Goal: Task Accomplishment & Management: Complete application form

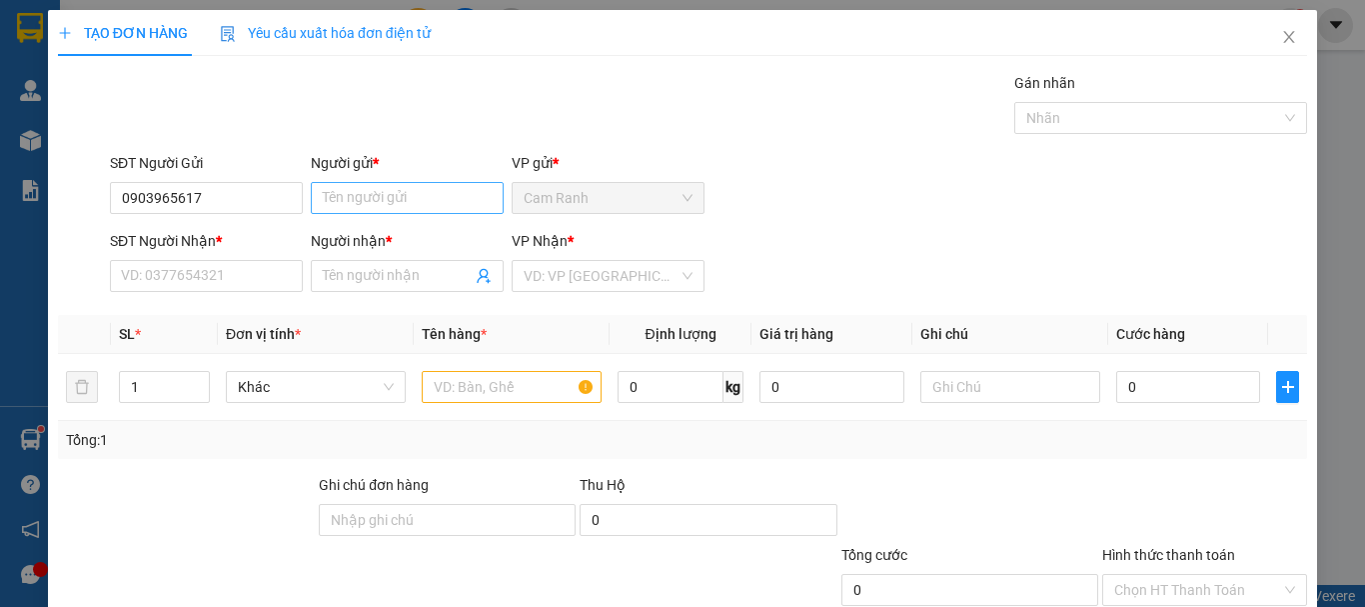
type input "0903965617"
click at [388, 183] on input "Người gửi *" at bounding box center [407, 198] width 193 height 32
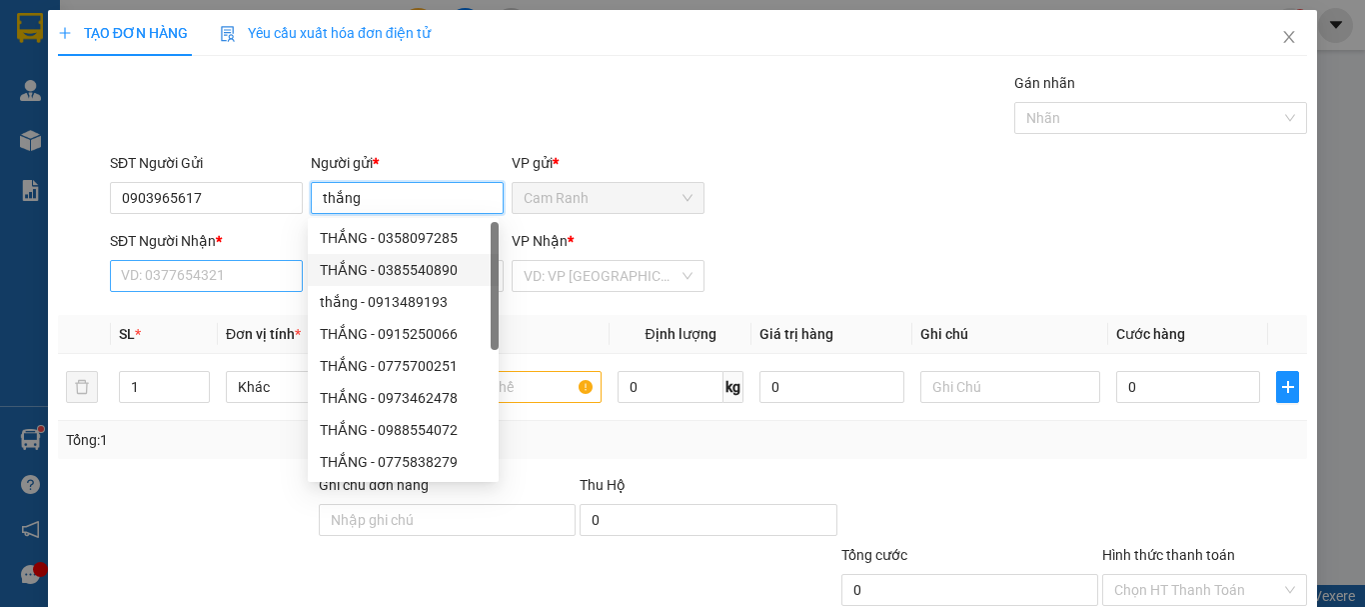
type input "thắng"
click at [174, 275] on input "SĐT Người Nhận *" at bounding box center [206, 276] width 193 height 32
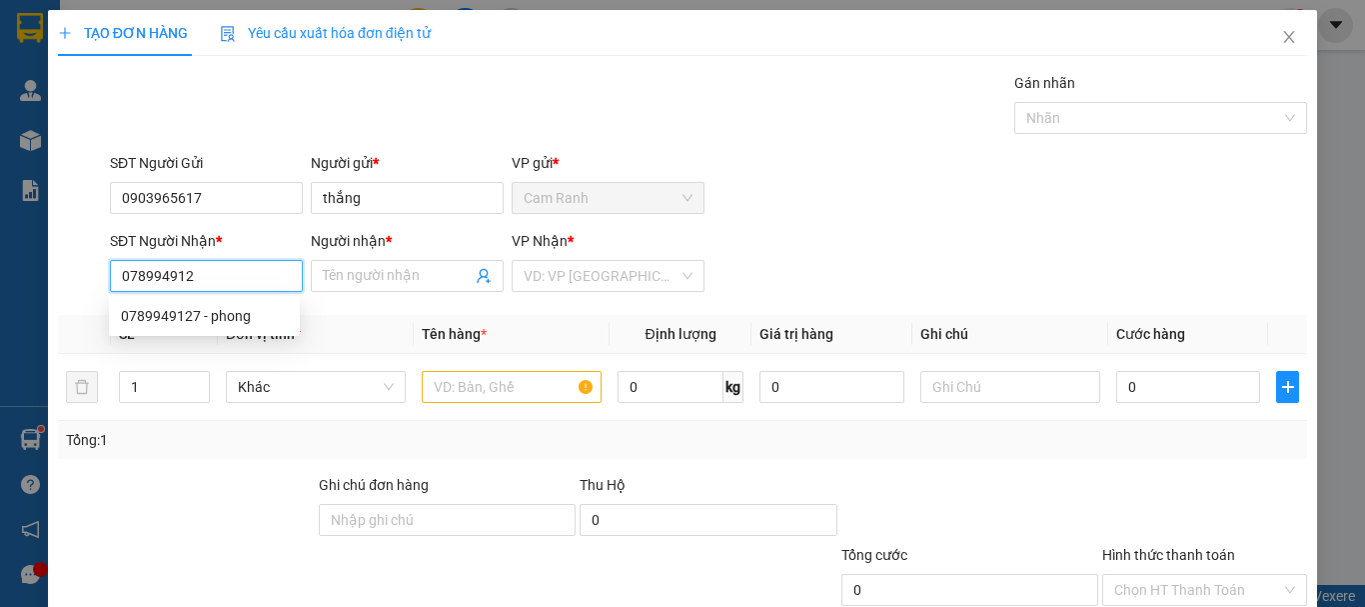
type input "0789949127"
click at [231, 321] on div "0789949127 - phong" at bounding box center [204, 316] width 167 height 22
type input "phong"
type input "0789949127"
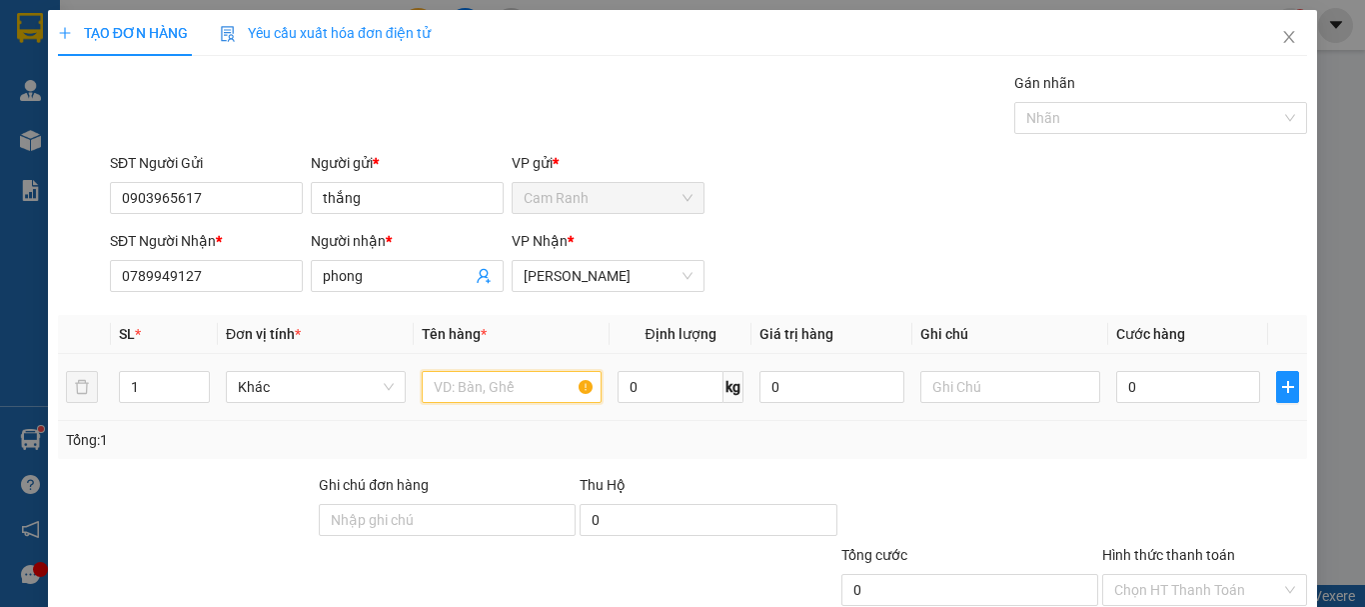
drag, startPoint x: 442, startPoint y: 382, endPoint x: 449, endPoint y: 365, distance: 18.4
click at [443, 382] on input "text" at bounding box center [512, 387] width 180 height 32
type input "gói xanh"
drag, startPoint x: 1116, startPoint y: 388, endPoint x: 1124, endPoint y: 350, distance: 38.8
click at [1118, 386] on input "0" at bounding box center [1188, 387] width 144 height 32
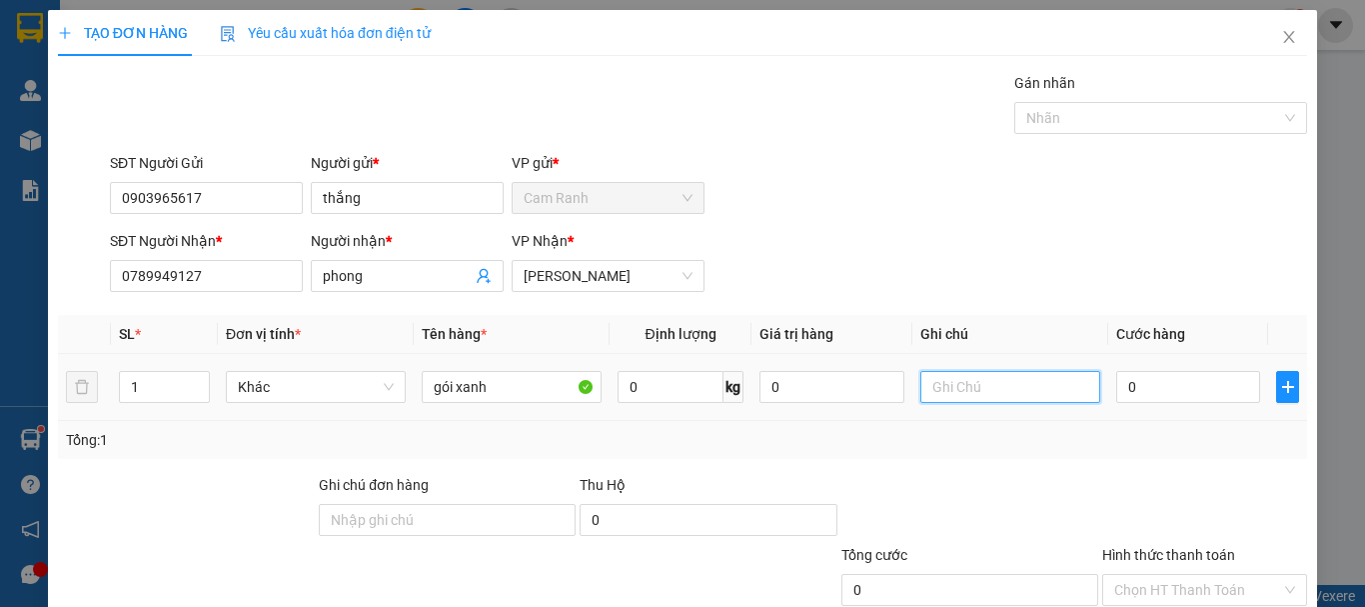
click at [947, 378] on input "text" at bounding box center [1010, 387] width 180 height 32
type input "g"
type input "GTN(SGT) [STREET_ADDRESS][PERSON_NAME]"
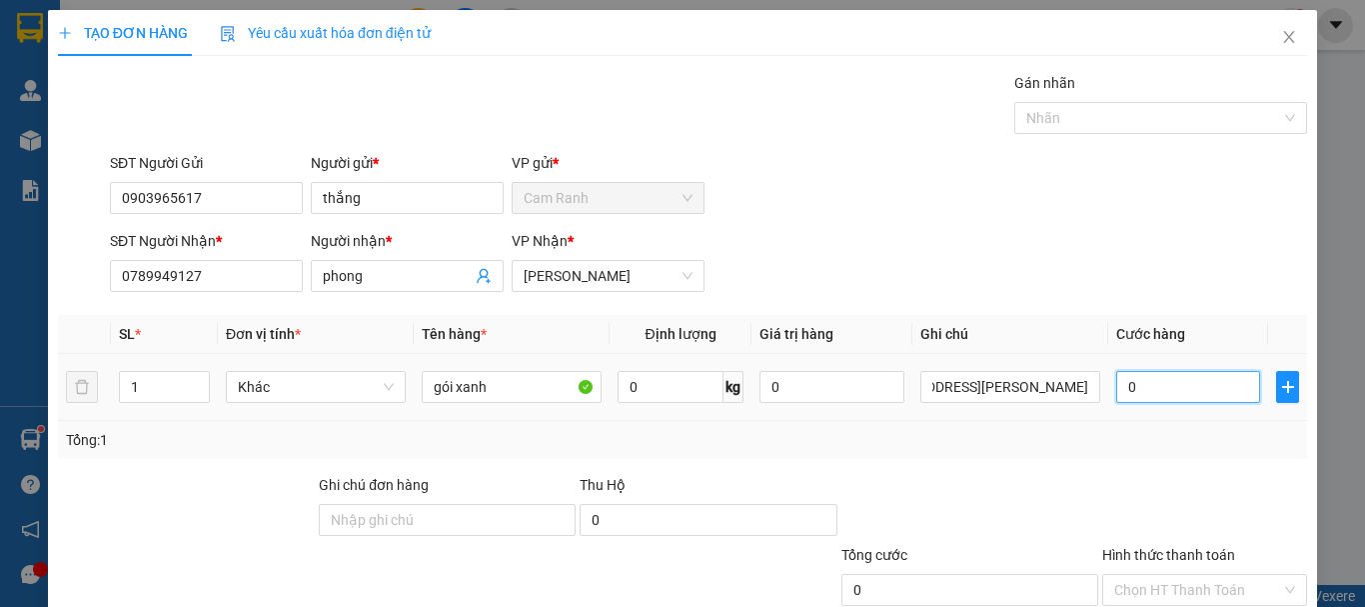
scroll to position [0, 0]
click at [1116, 384] on input "0" at bounding box center [1188, 387] width 144 height 32
type input "2"
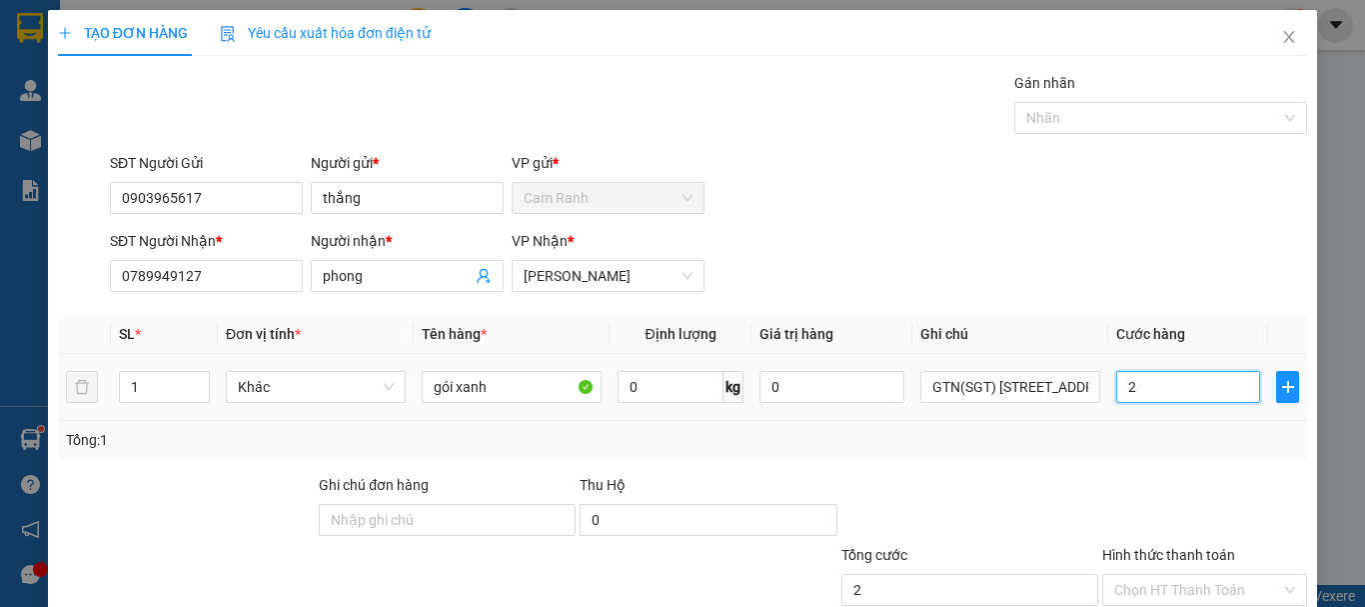
type input "20"
type input "200"
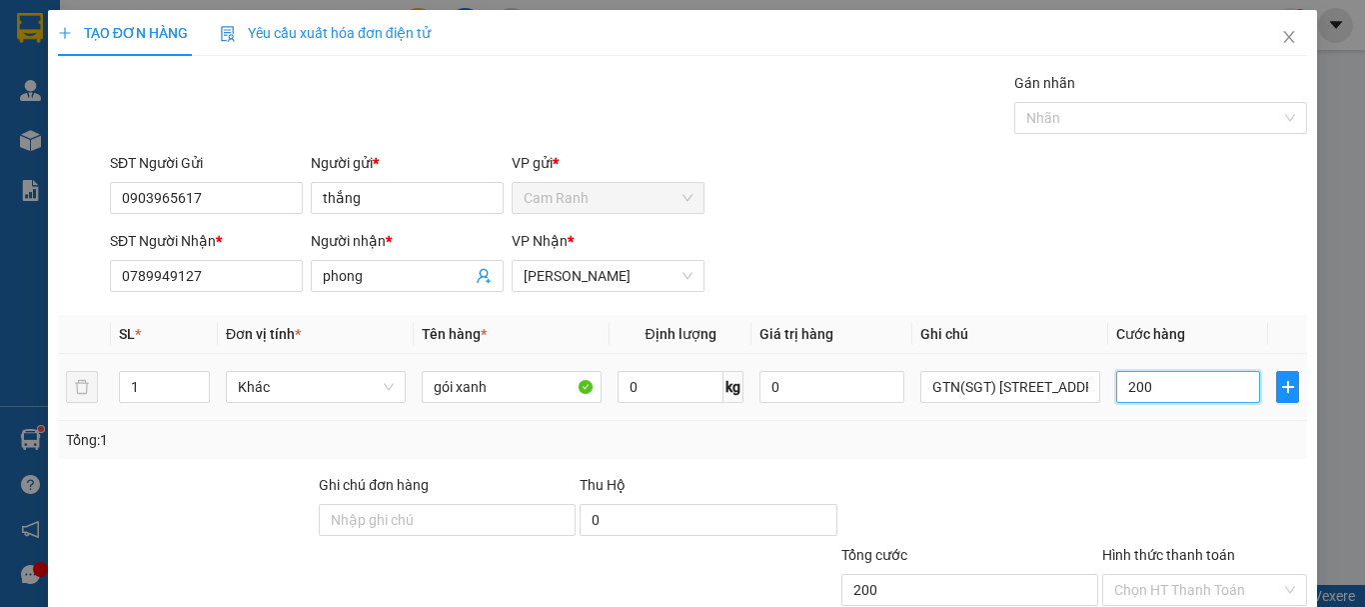
type input "200"
type input "2.000"
type input "20.000"
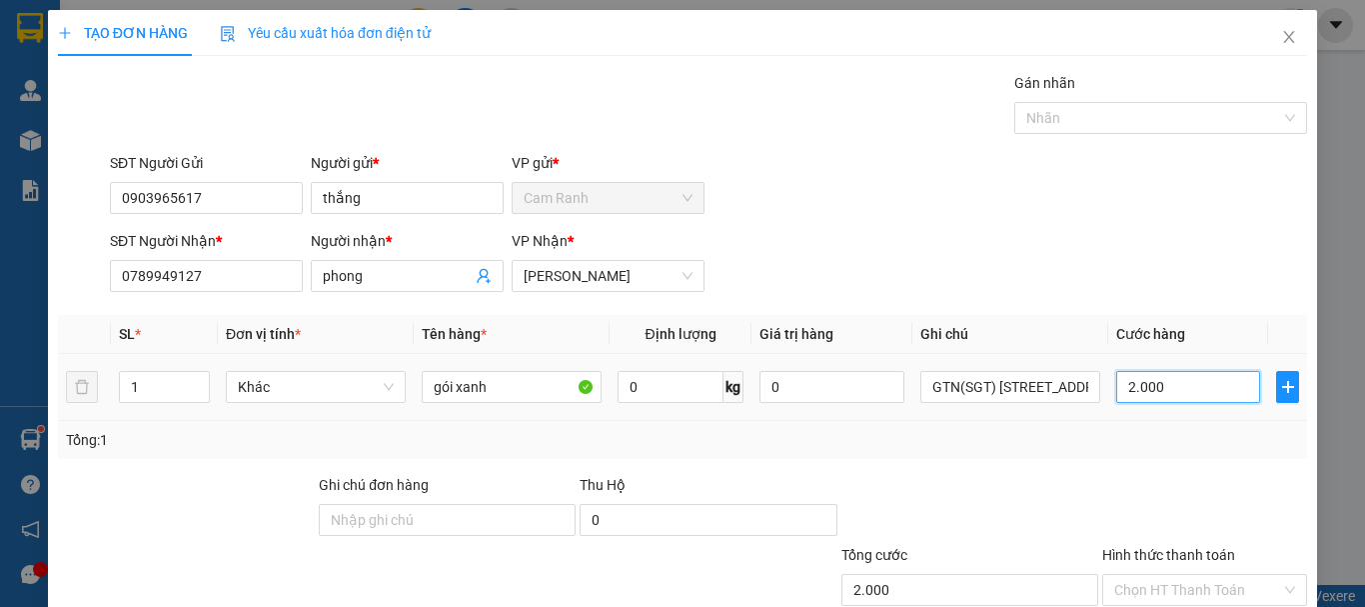
type input "20.000"
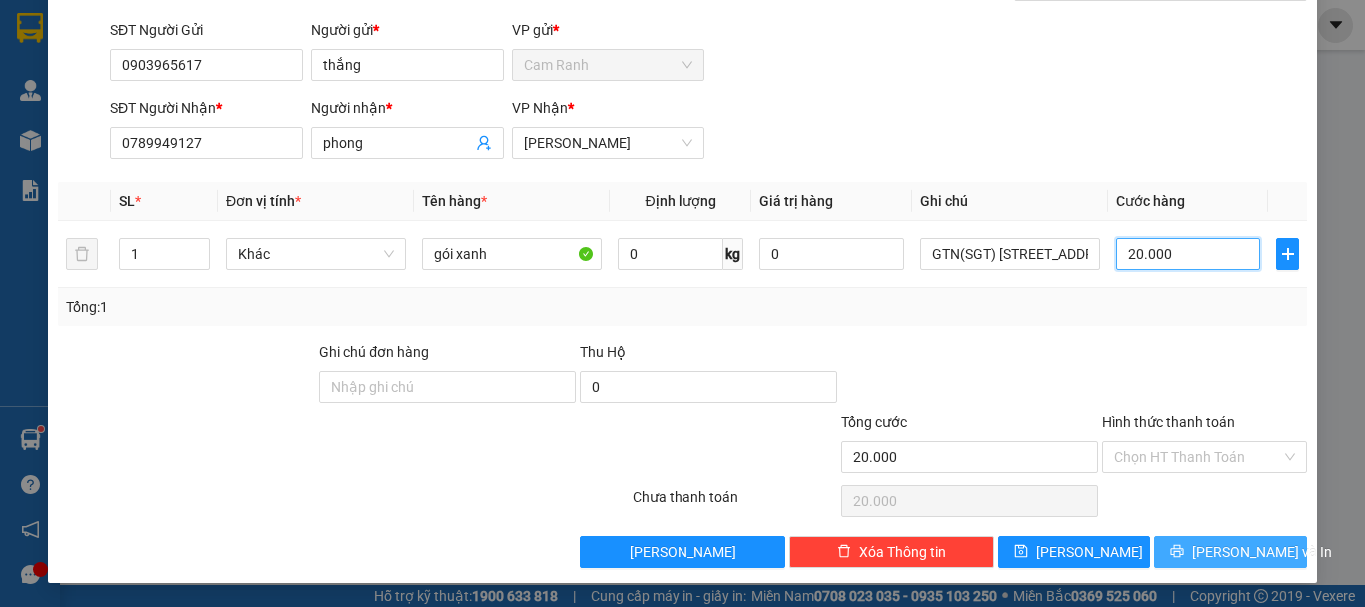
type input "20.000"
click at [1184, 559] on span "printer" at bounding box center [1177, 552] width 14 height 16
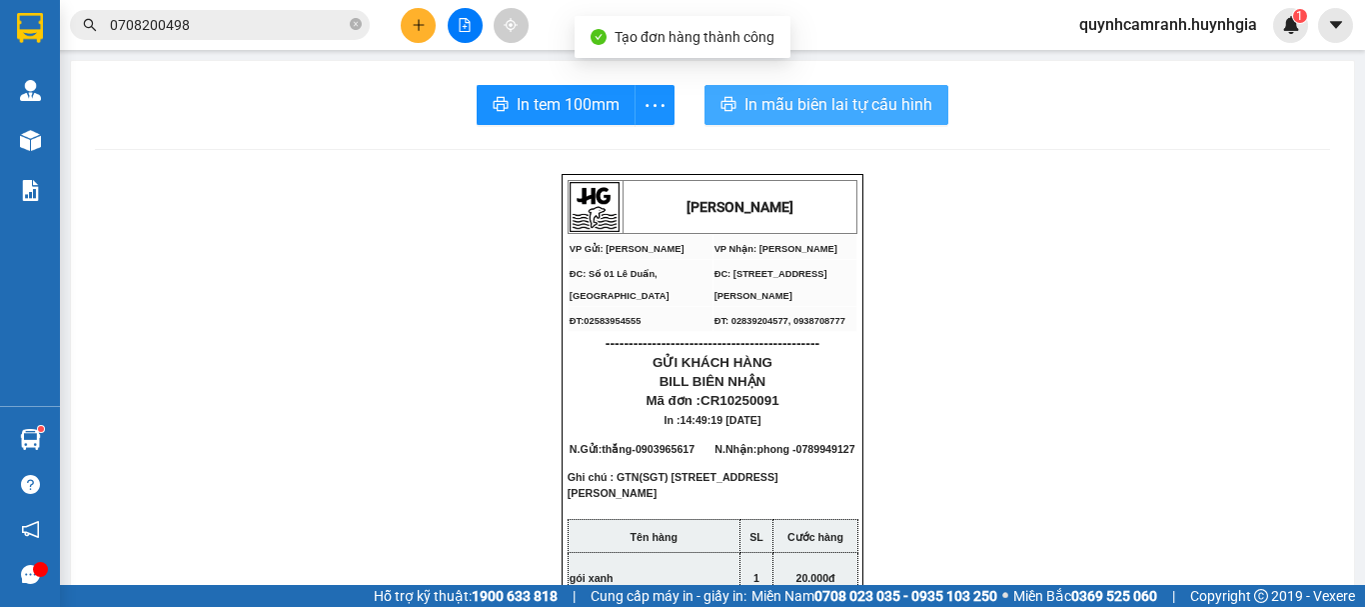
click at [841, 105] on span "In mẫu biên lai tự cấu hình" at bounding box center [838, 104] width 188 height 25
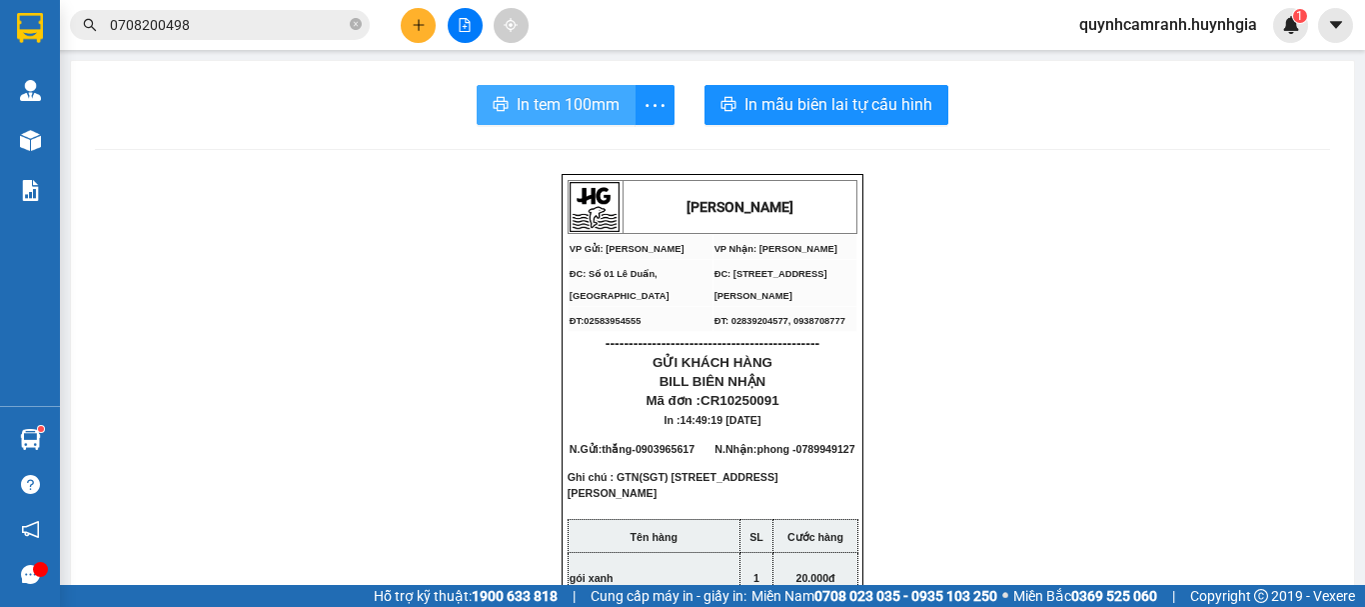
click at [539, 97] on span "In tem 100mm" at bounding box center [568, 104] width 103 height 25
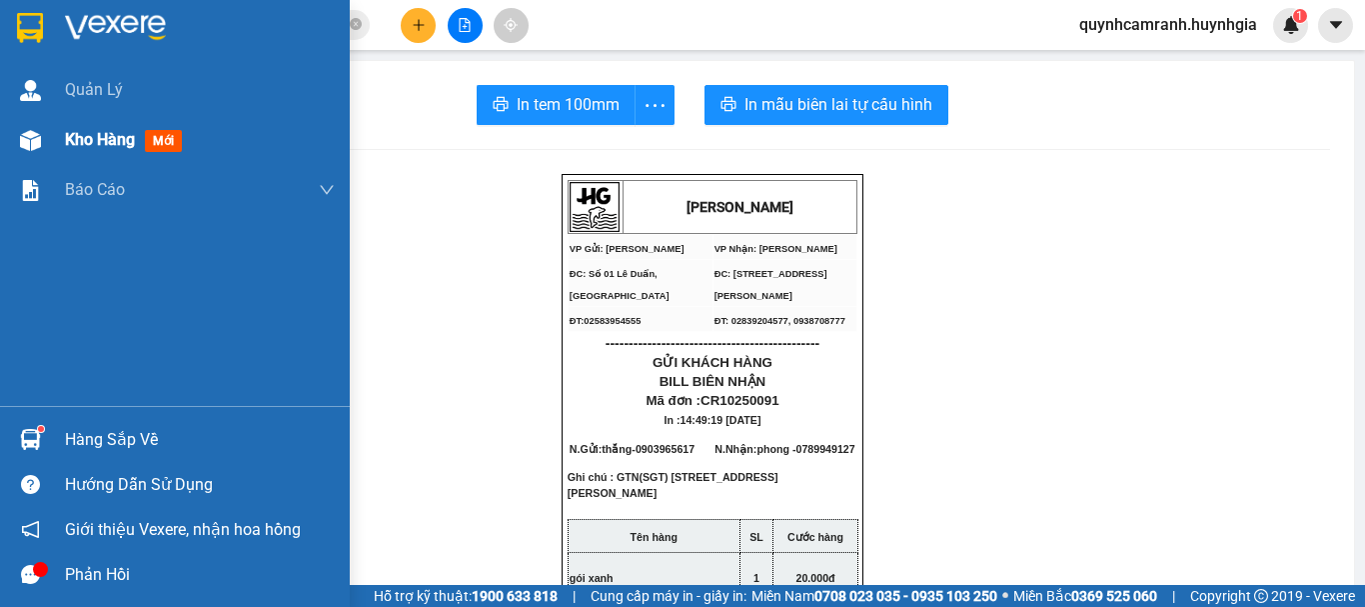
click at [108, 148] on span "Kho hàng" at bounding box center [100, 139] width 70 height 19
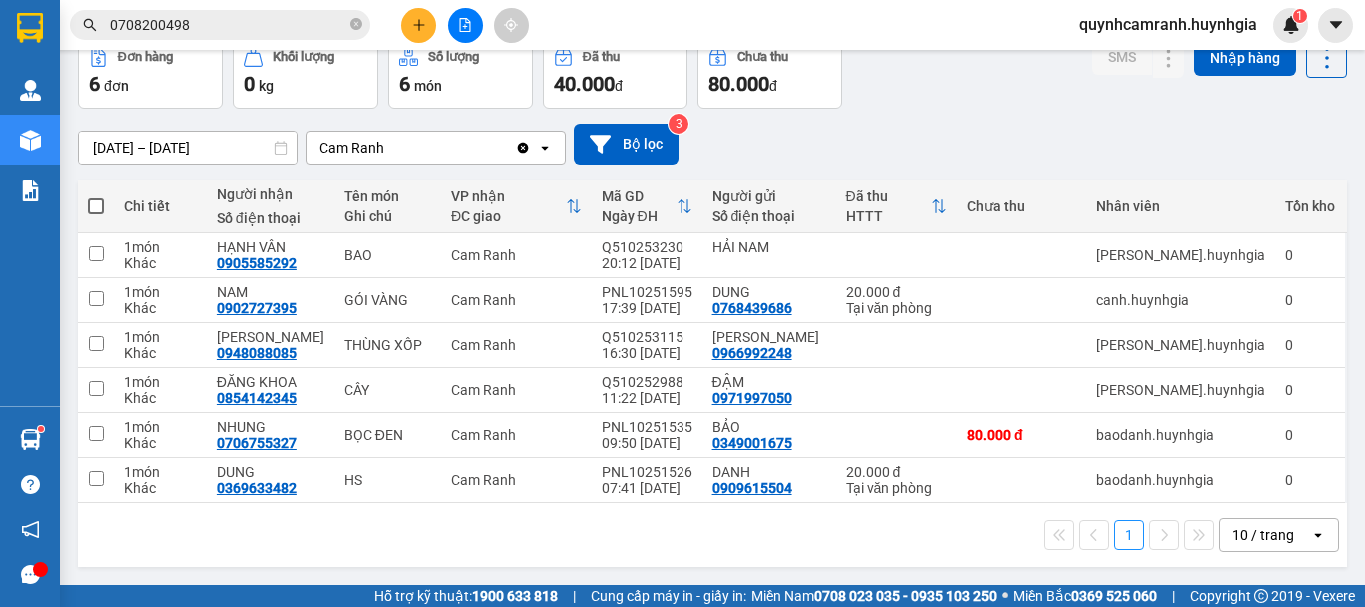
scroll to position [2, 0]
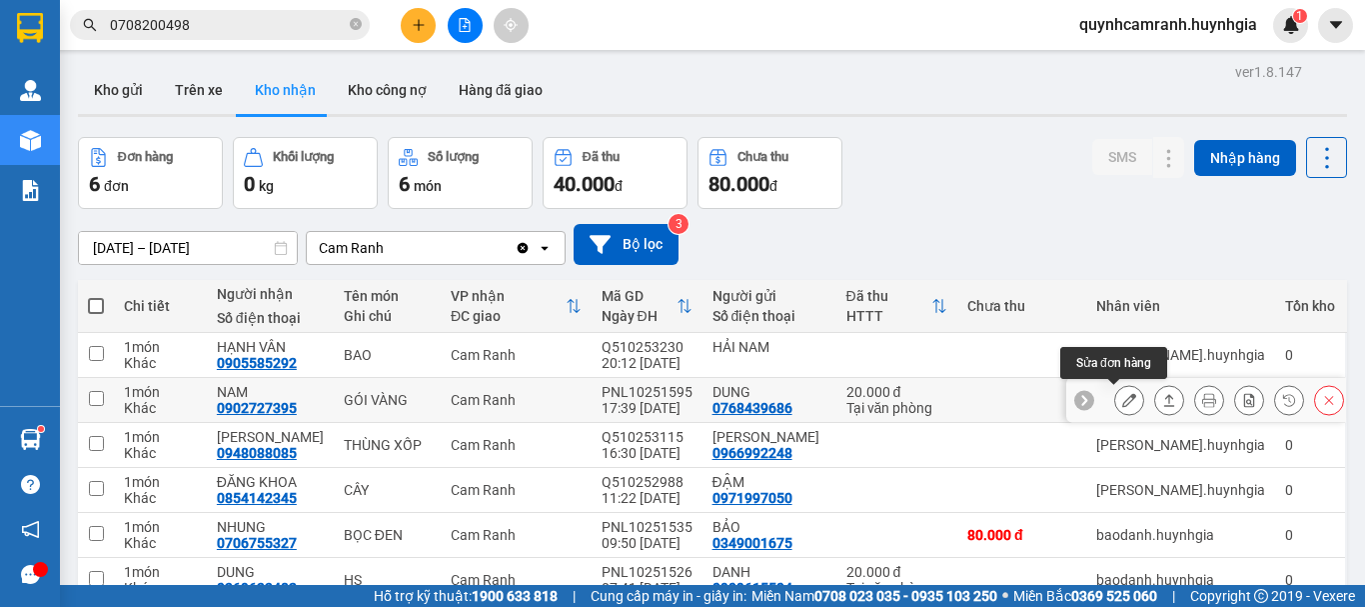
click at [1122, 402] on icon at bounding box center [1129, 400] width 14 height 14
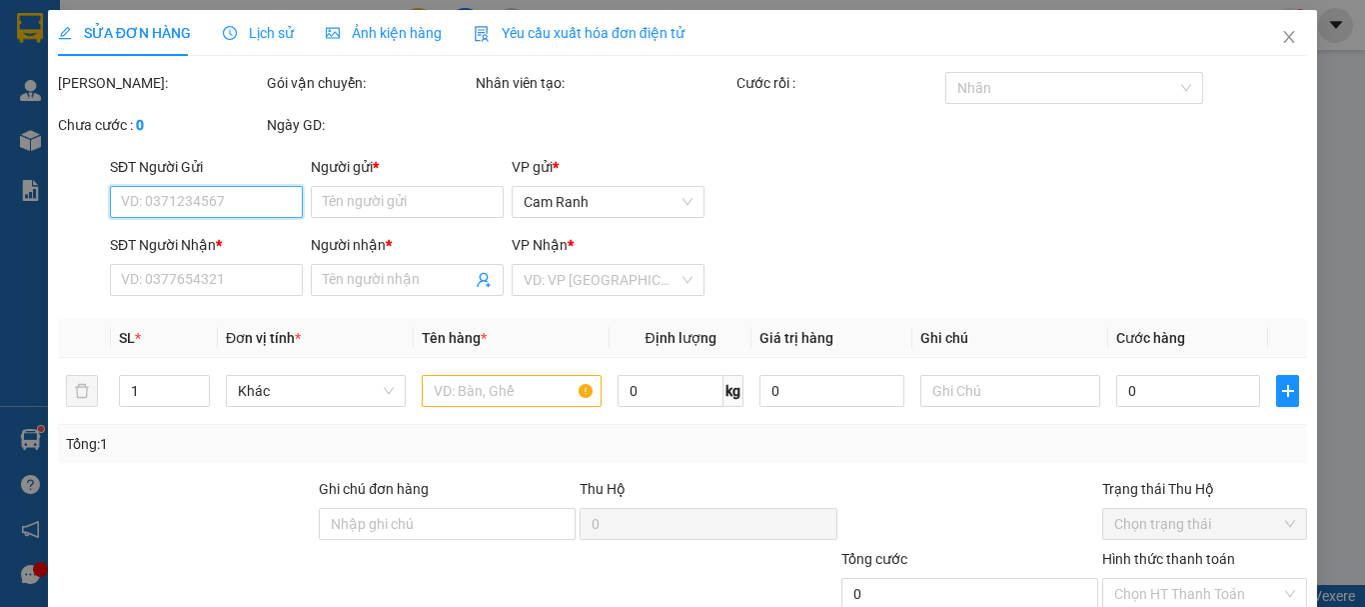
type input "0768439686"
type input "DUNG"
type input "0902727395"
type input "NAM"
type input "20.000"
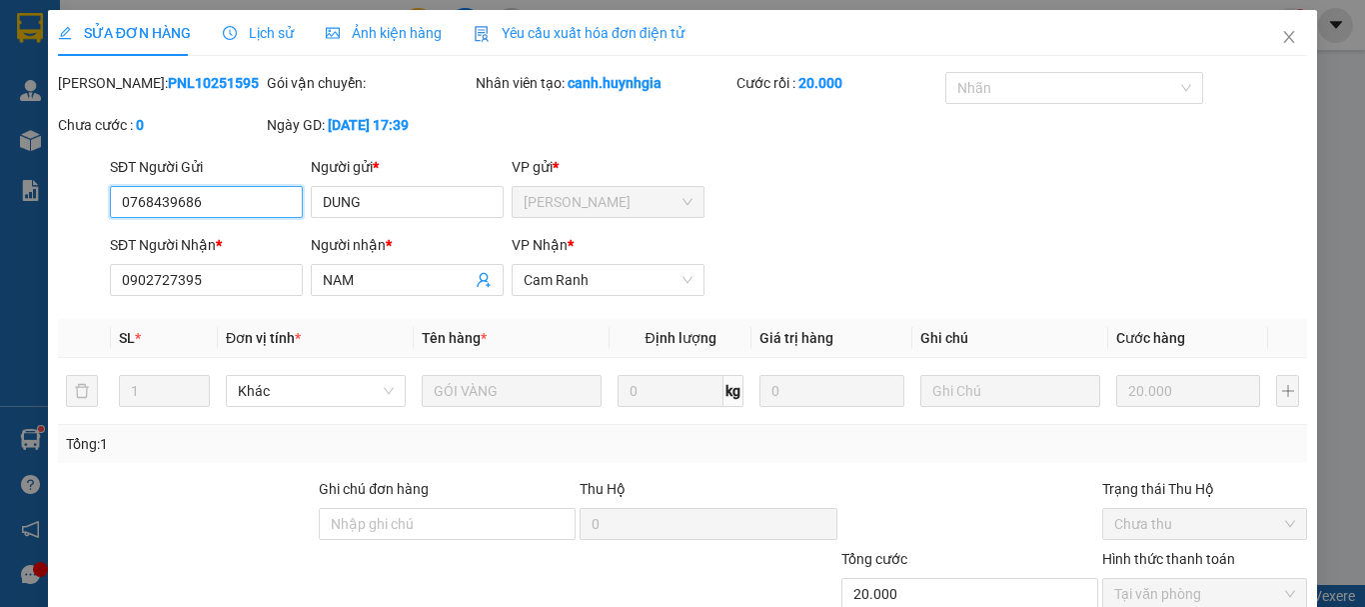
scroll to position [137, 0]
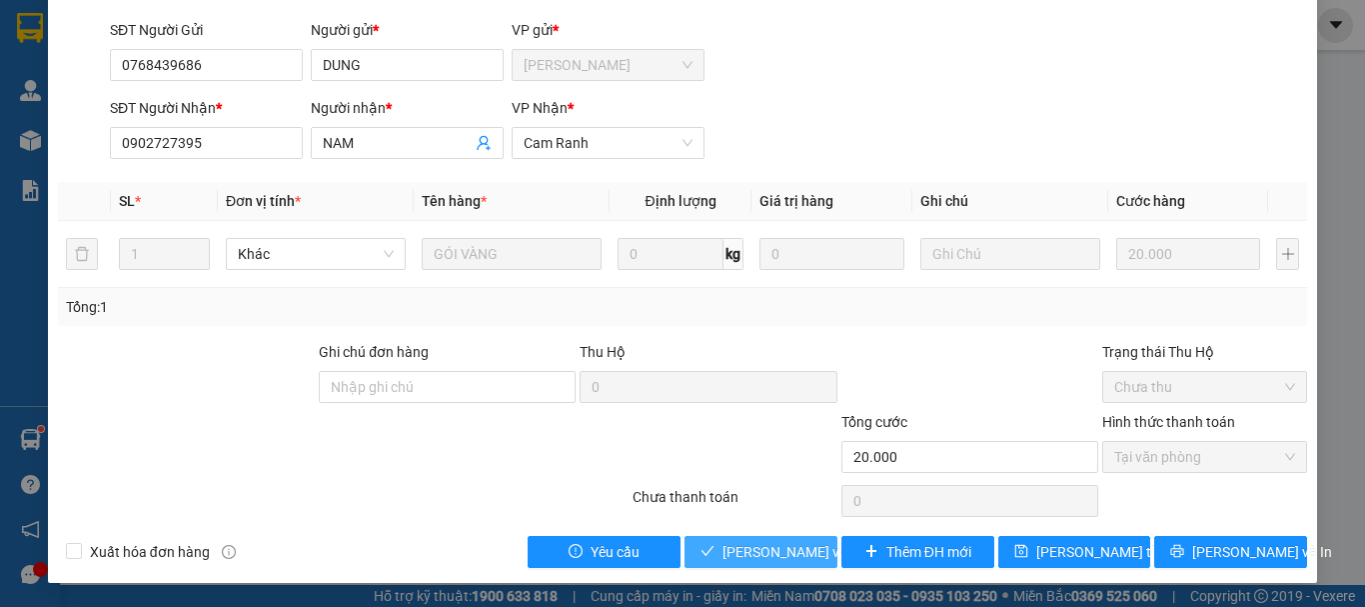
click at [745, 551] on span "[PERSON_NAME] và Giao hàng" at bounding box center [818, 552] width 192 height 22
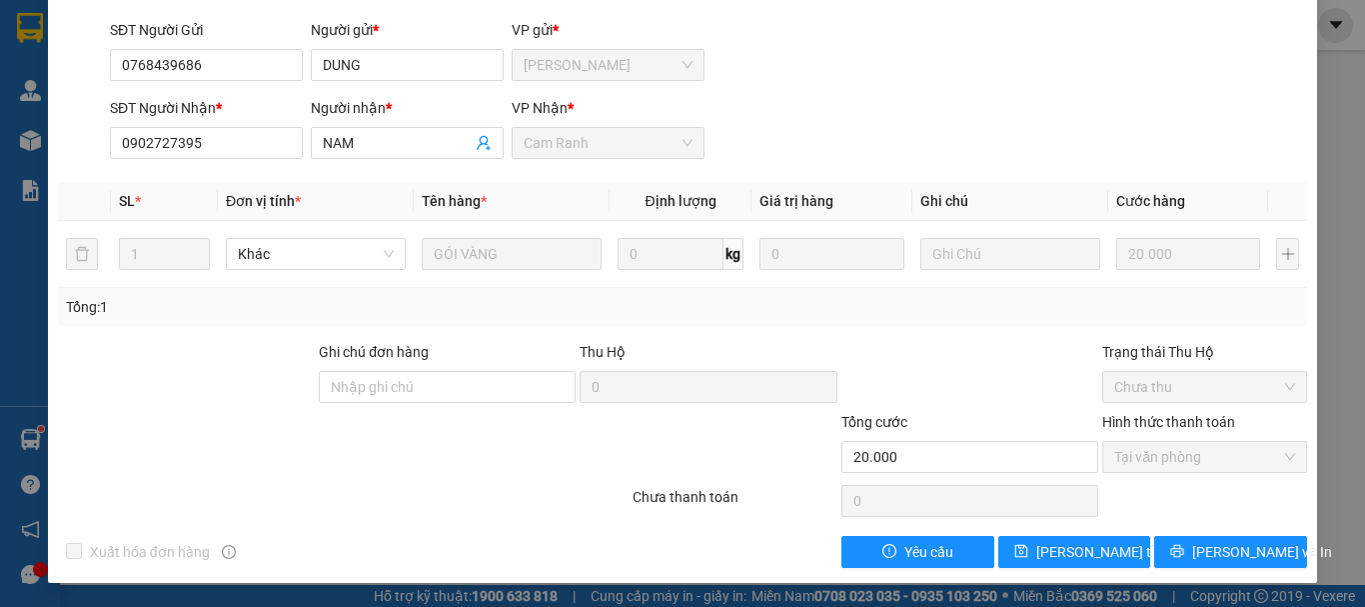
scroll to position [0, 0]
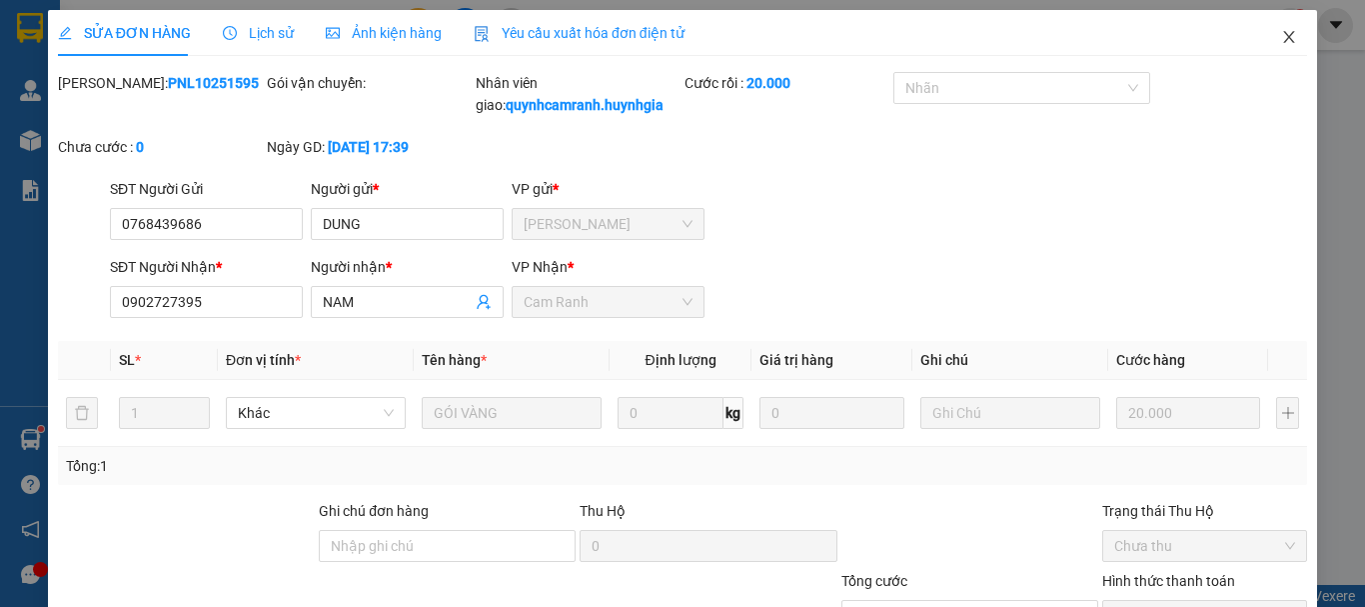
click at [1281, 38] on icon "close" at bounding box center [1289, 37] width 16 height 16
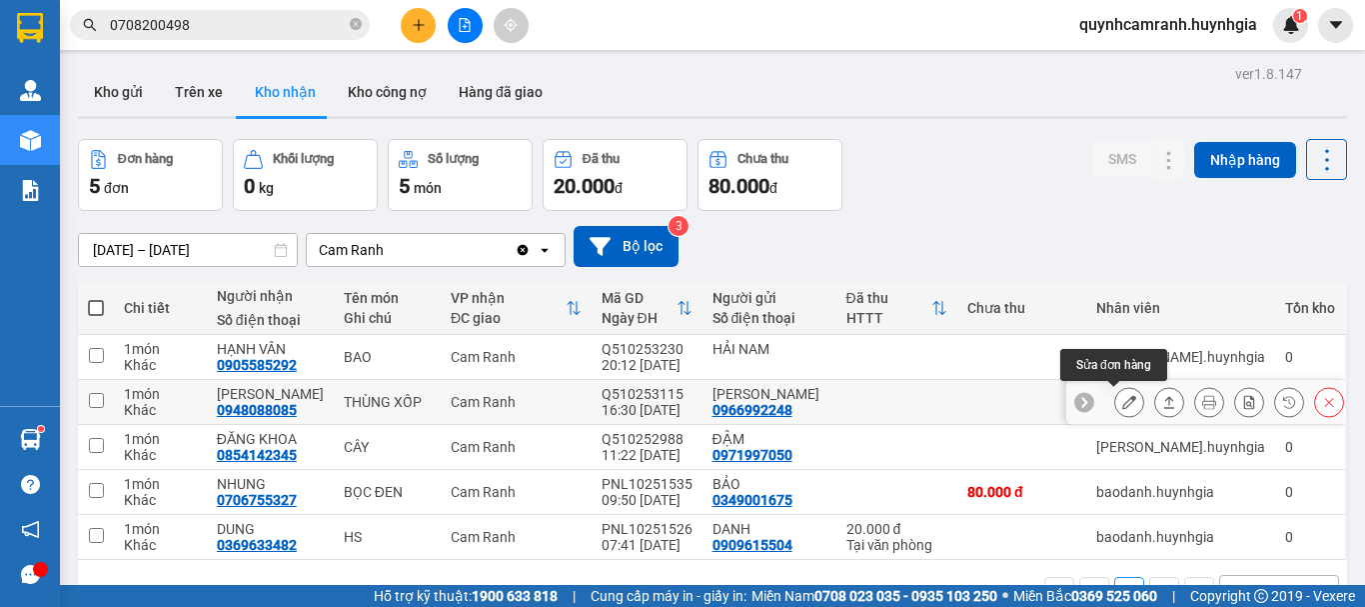
click at [1122, 408] on icon at bounding box center [1129, 402] width 14 height 14
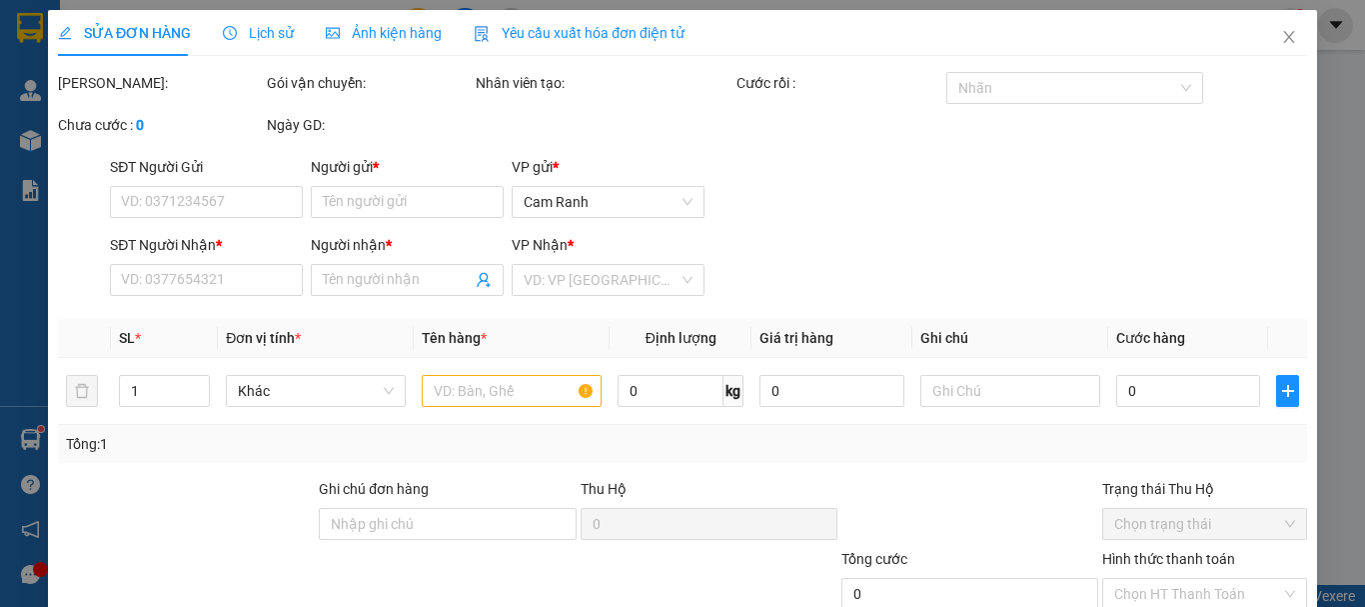
type input "0966992248"
type input "[PERSON_NAME]"
type input "0948088085"
type input "[PERSON_NAME]"
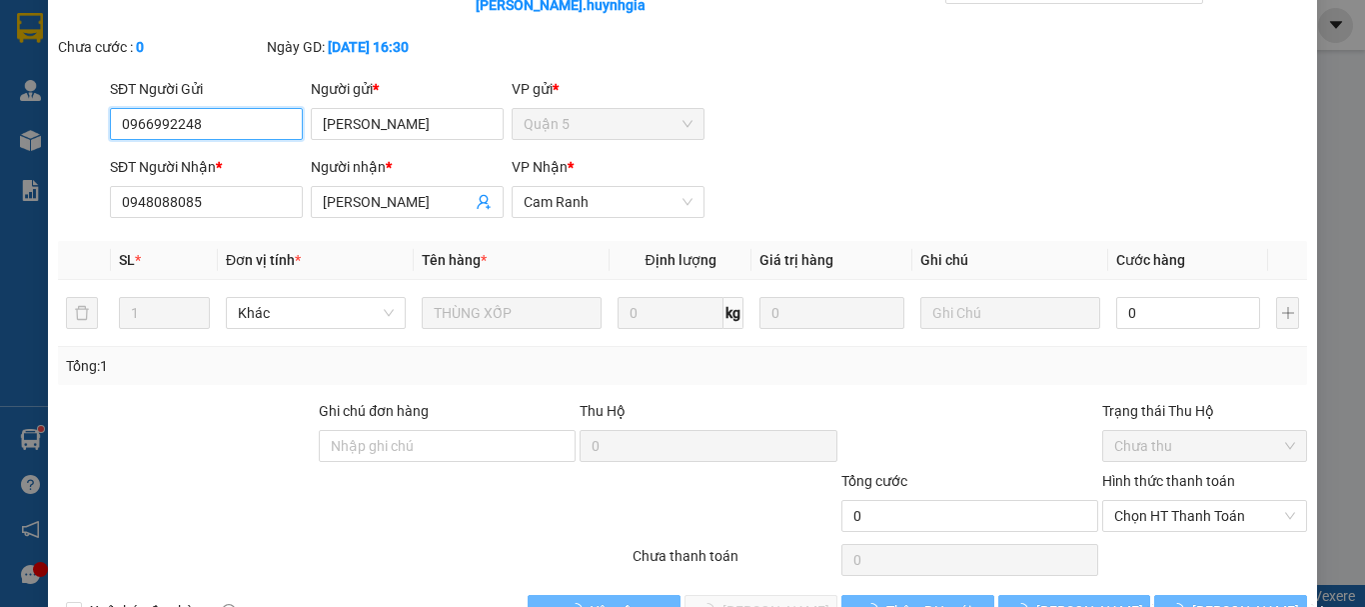
scroll to position [137, 0]
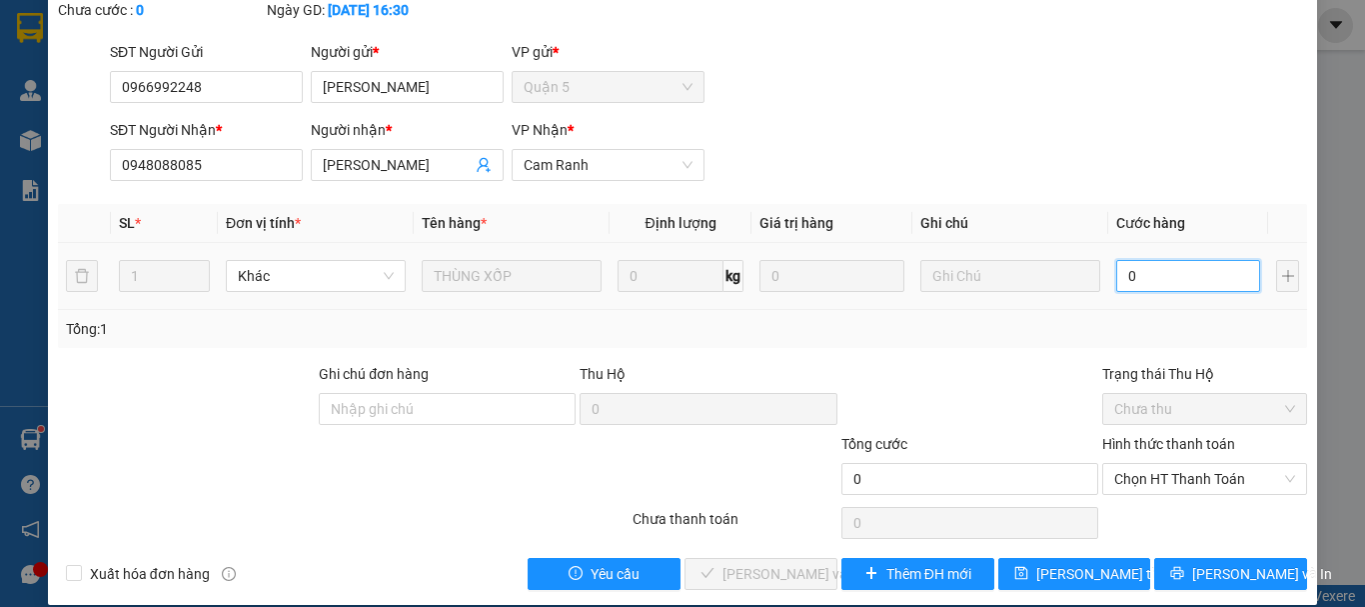
click at [1153, 260] on input "0" at bounding box center [1188, 276] width 144 height 32
type input "5"
type input "50"
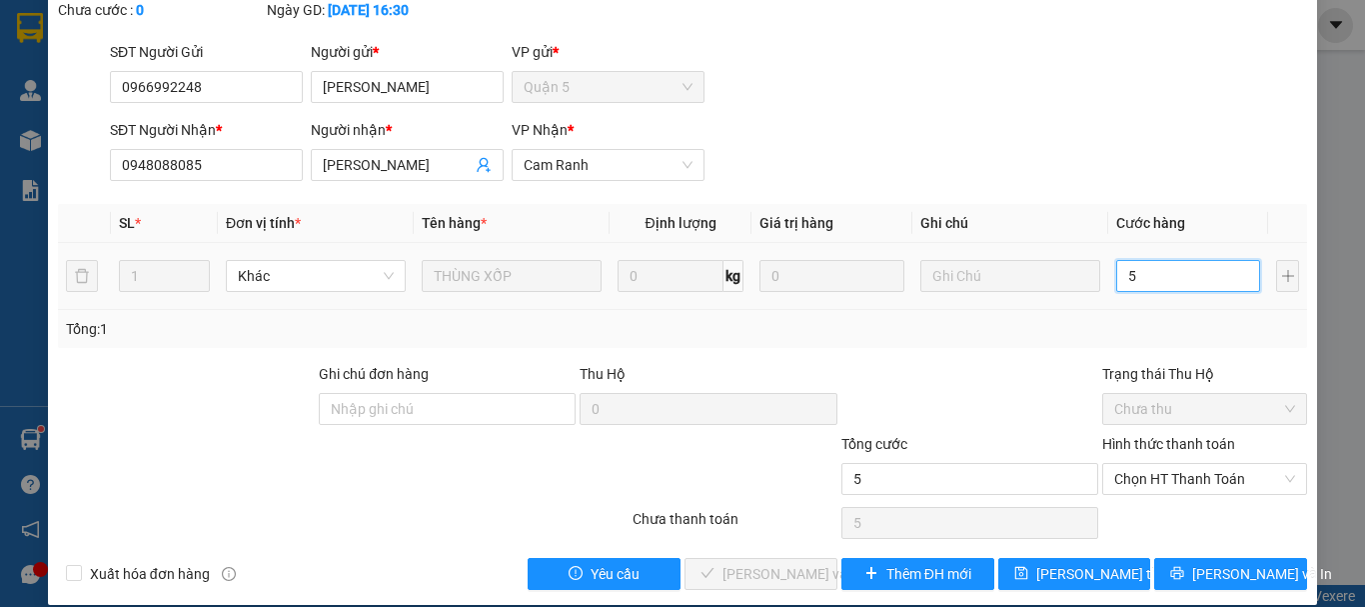
type input "50"
type input "500"
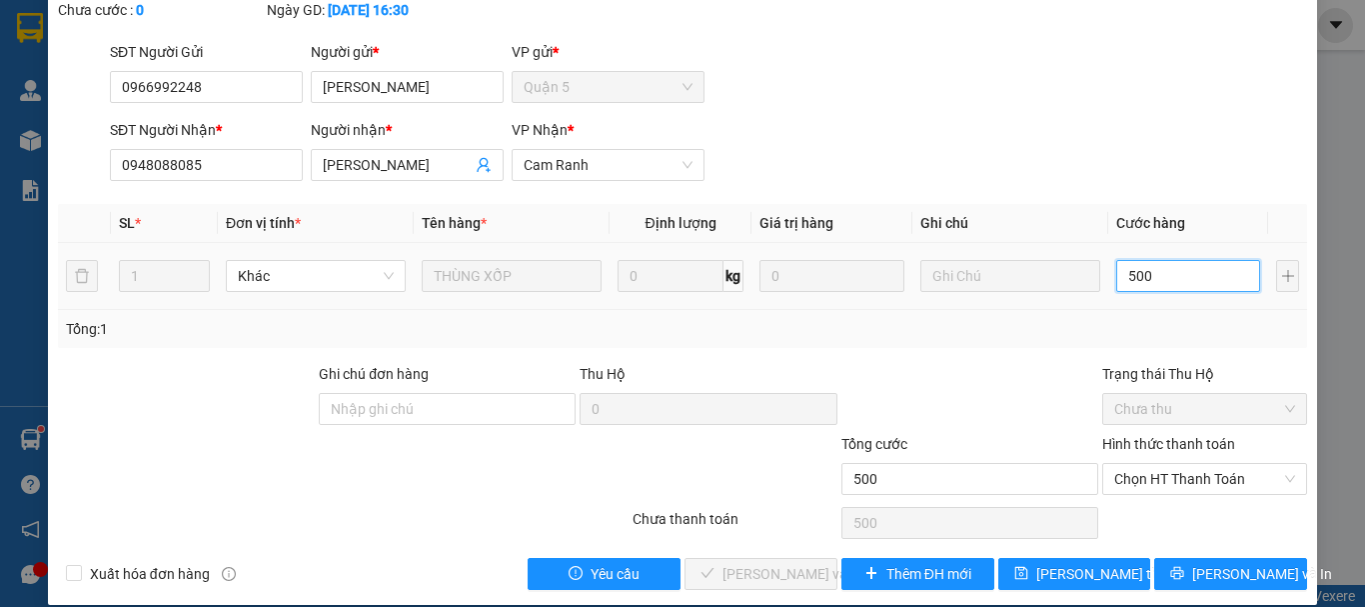
type input "5.000"
type input "50.000"
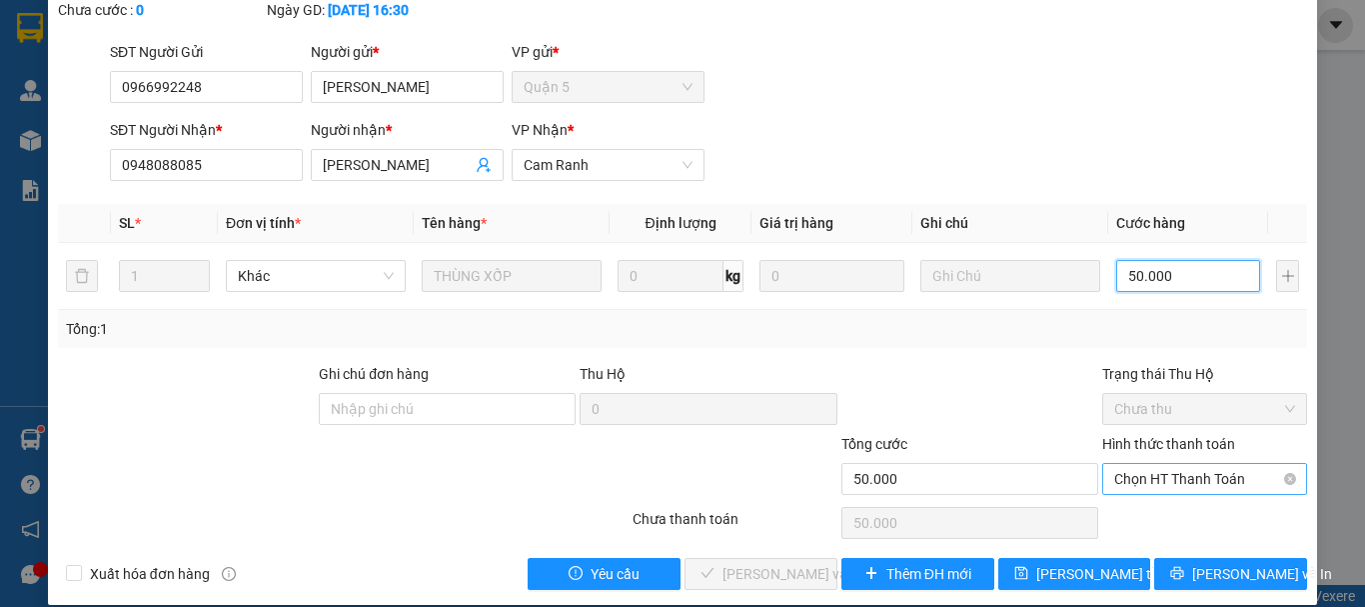
click at [1120, 464] on span "Chọn HT Thanh Toán" at bounding box center [1204, 479] width 181 height 30
type input "50.000"
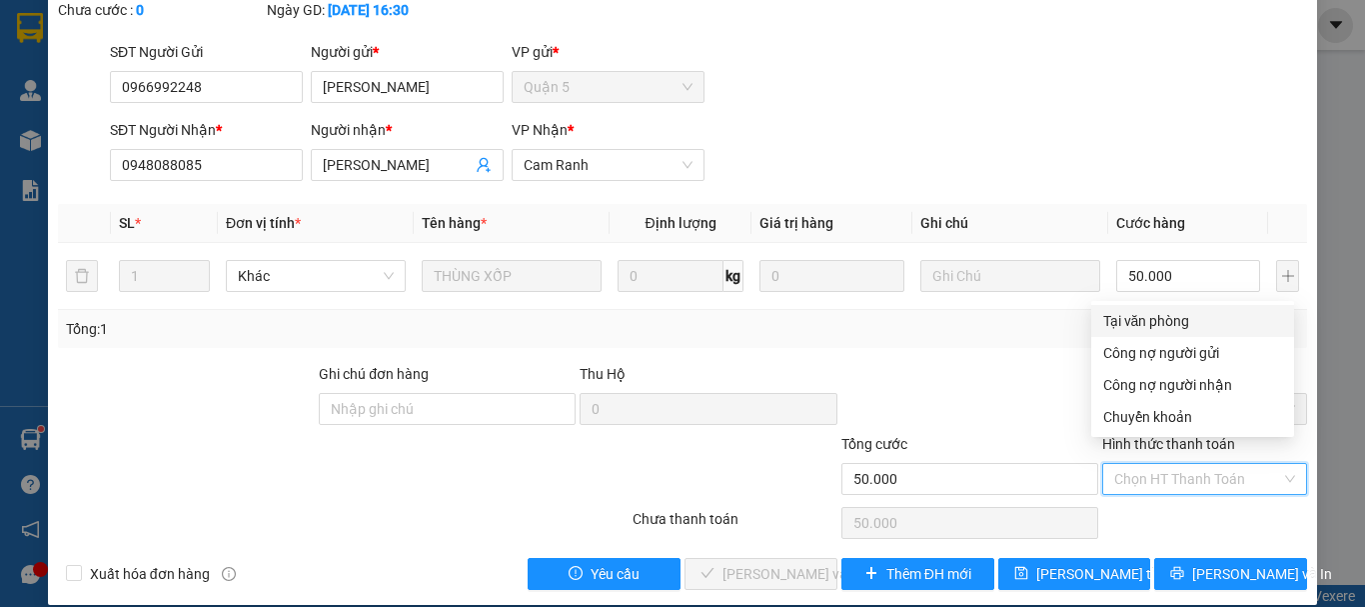
click at [1141, 315] on div "Tại văn phòng" at bounding box center [1192, 321] width 179 height 22
type input "0"
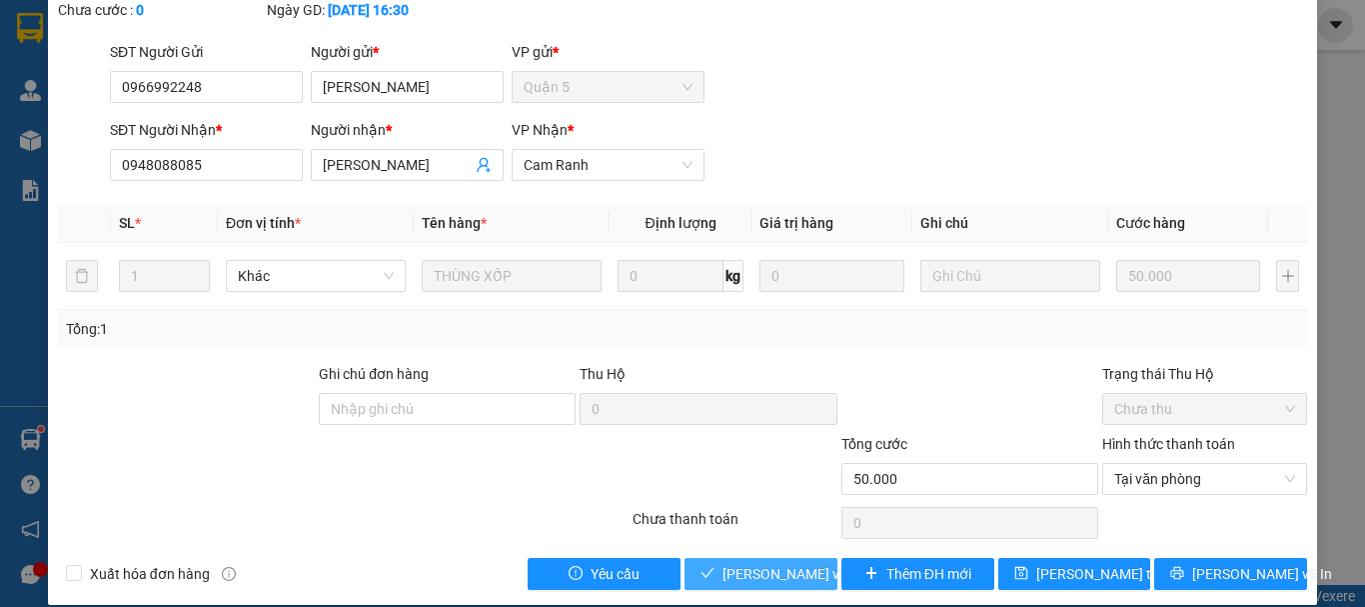
click at [769, 563] on span "[PERSON_NAME] và Giao hàng" at bounding box center [818, 574] width 192 height 22
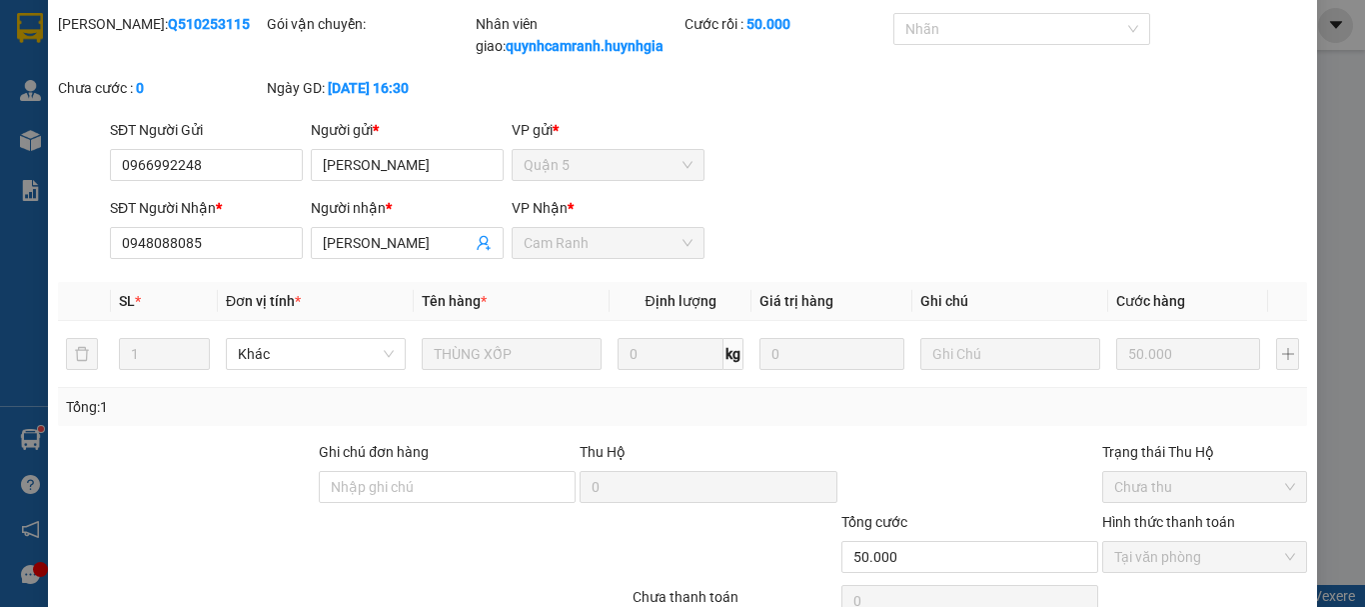
scroll to position [0, 0]
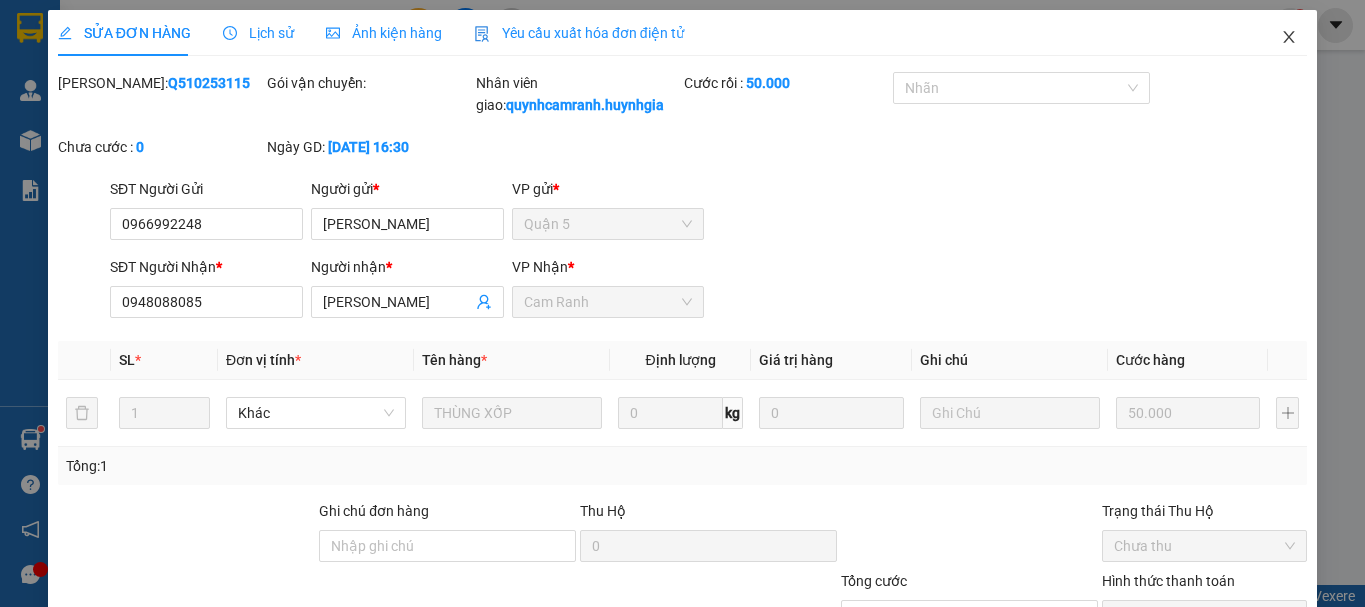
click at [1281, 32] on icon "close" at bounding box center [1289, 37] width 16 height 16
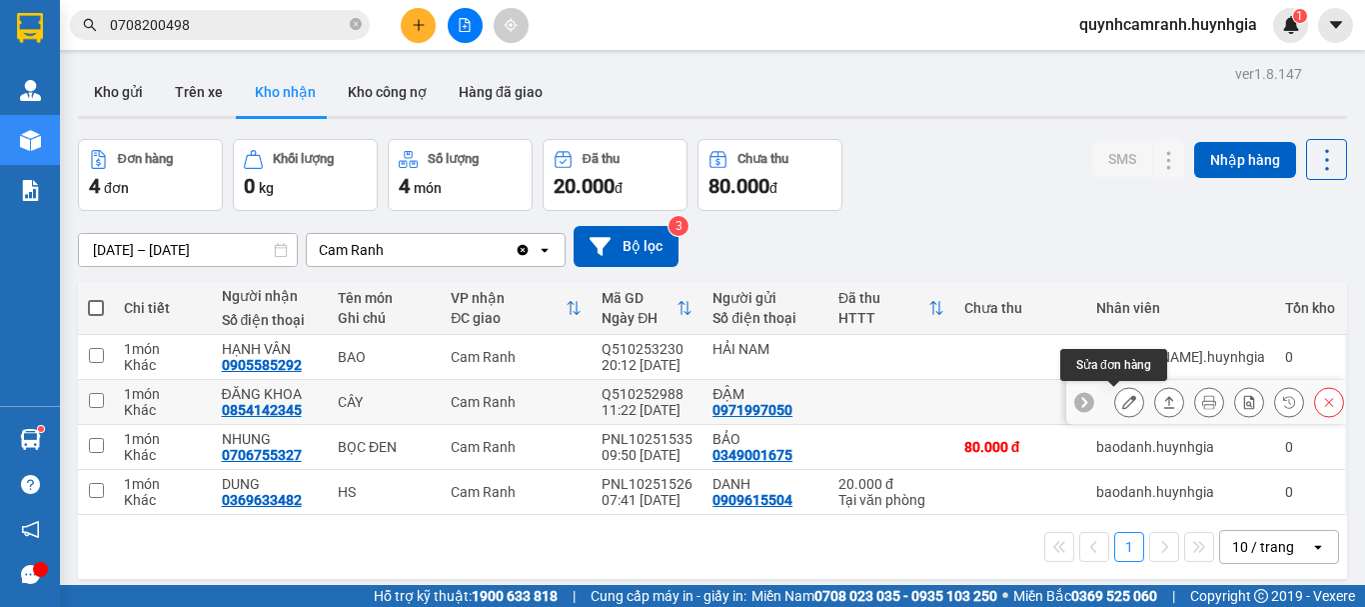
click at [1122, 407] on icon at bounding box center [1129, 402] width 14 height 14
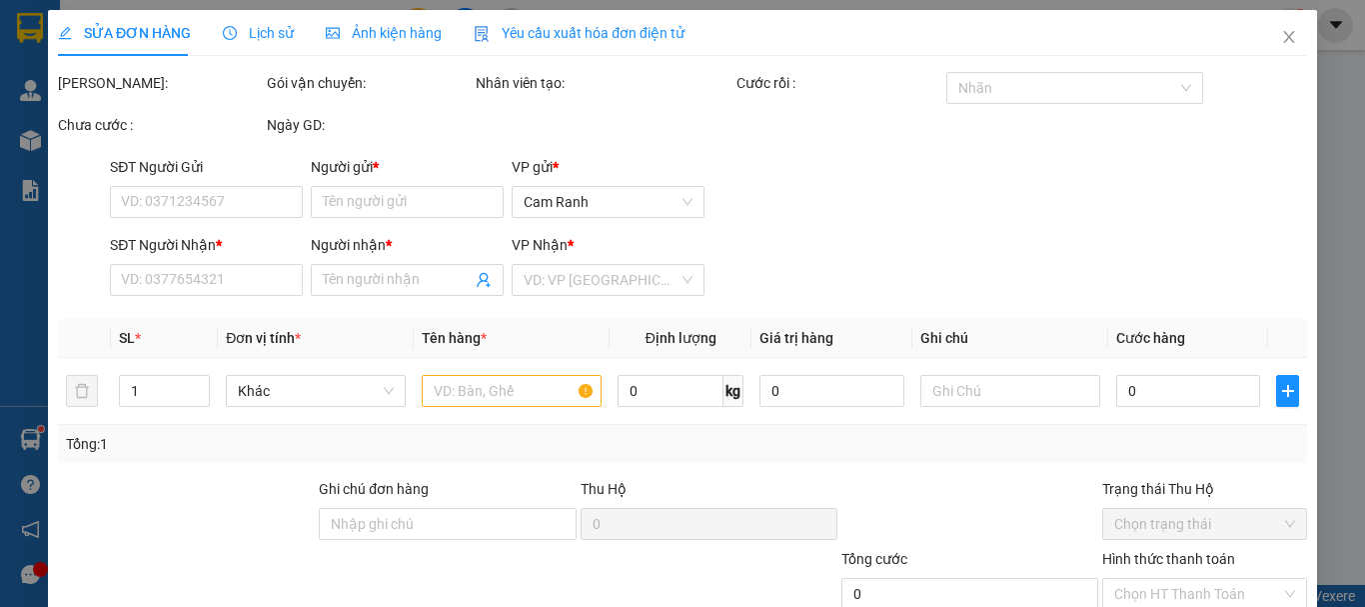
type input "0971997050"
type input "ĐẬM"
type input "0854142345"
type input "ĐĂNG KHOA"
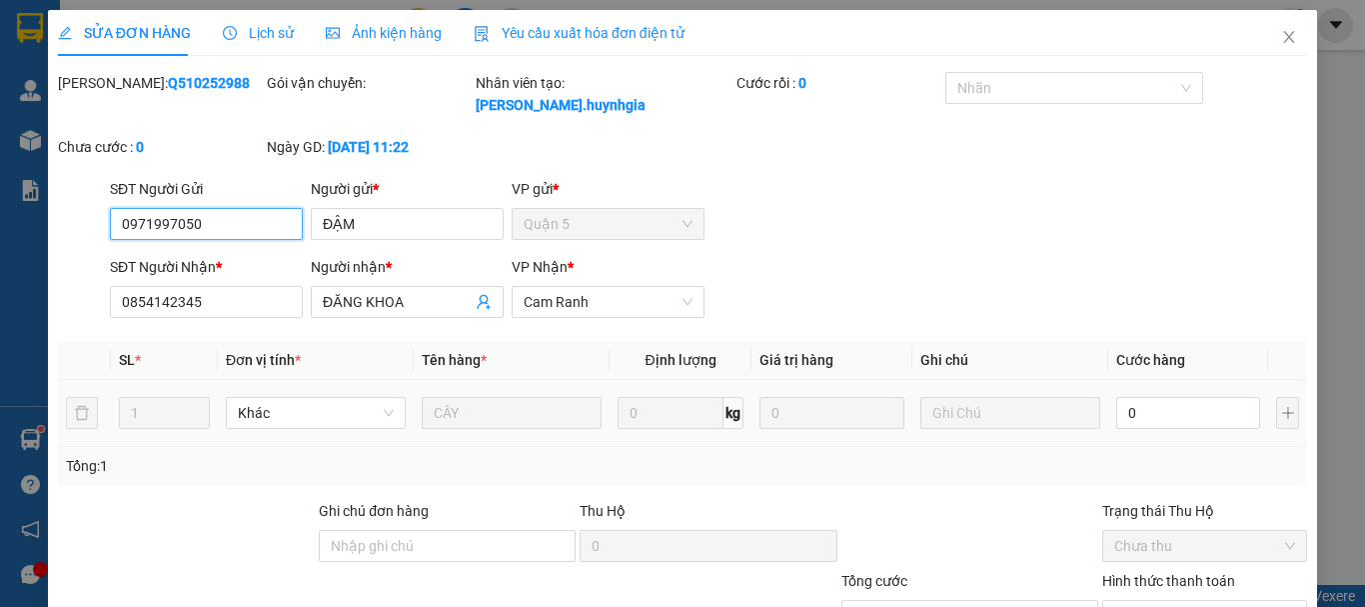
scroll to position [137, 0]
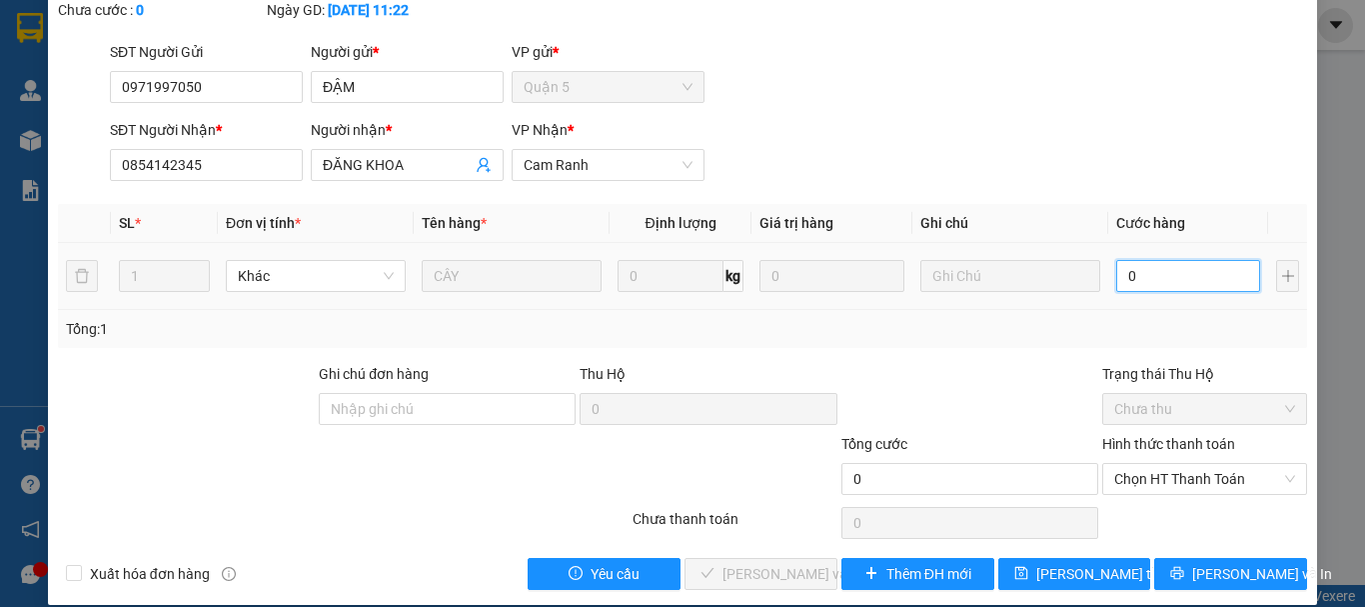
click at [1120, 260] on input "0" at bounding box center [1188, 276] width 144 height 32
type input "5"
type input "50"
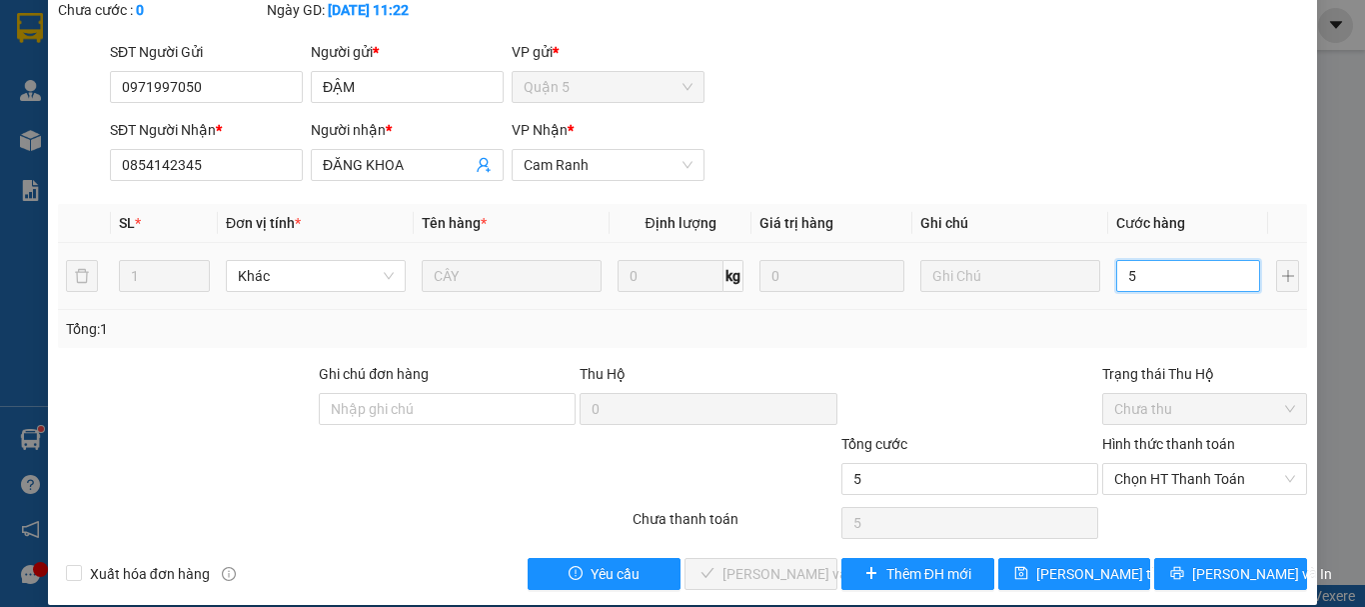
type input "50"
type input "500"
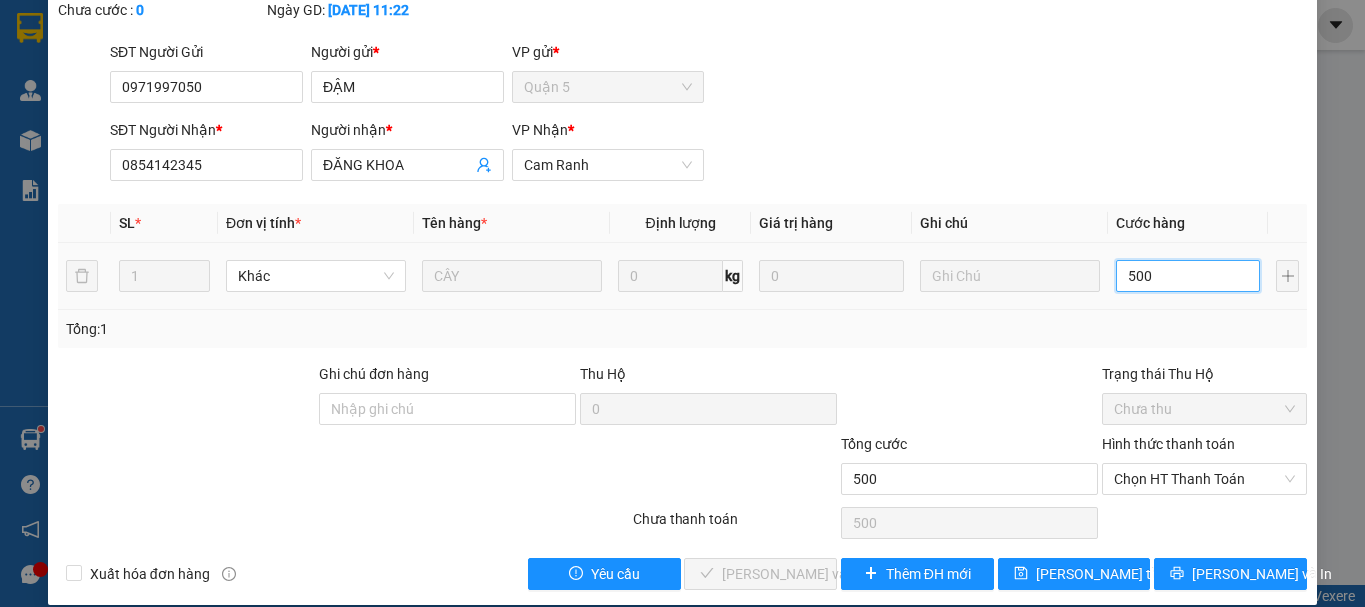
type input "5.000"
type input "50.000"
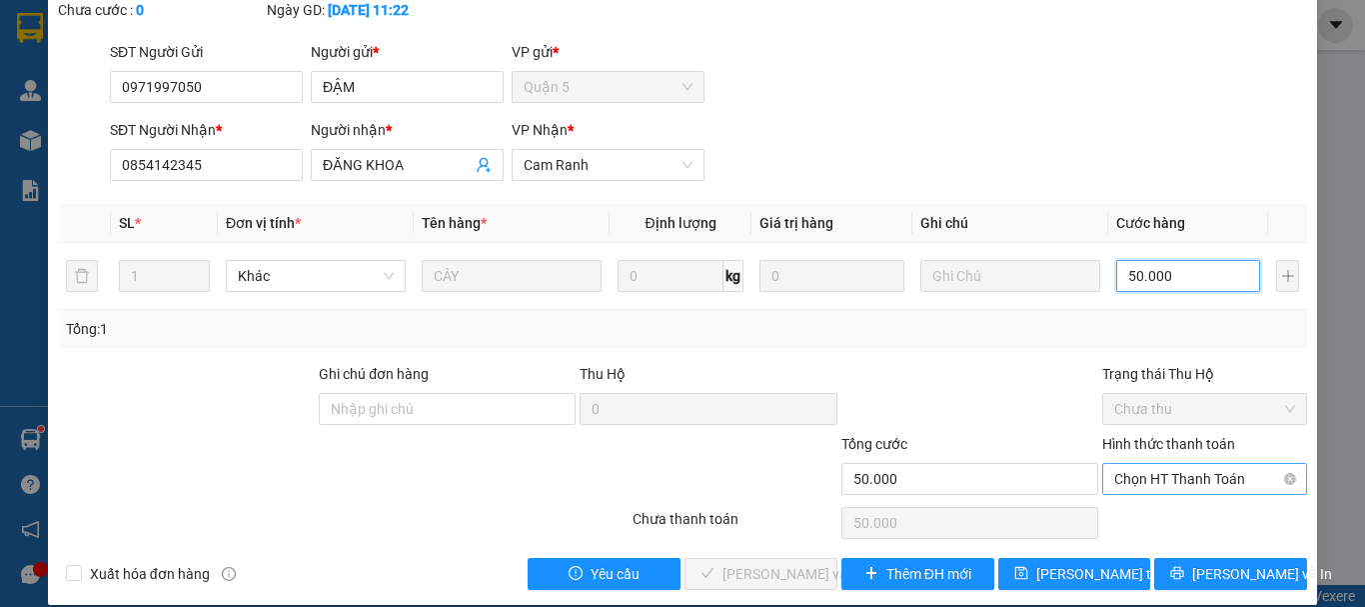
click at [1128, 464] on span "Chọn HT Thanh Toán" at bounding box center [1204, 479] width 181 height 30
type input "50.000"
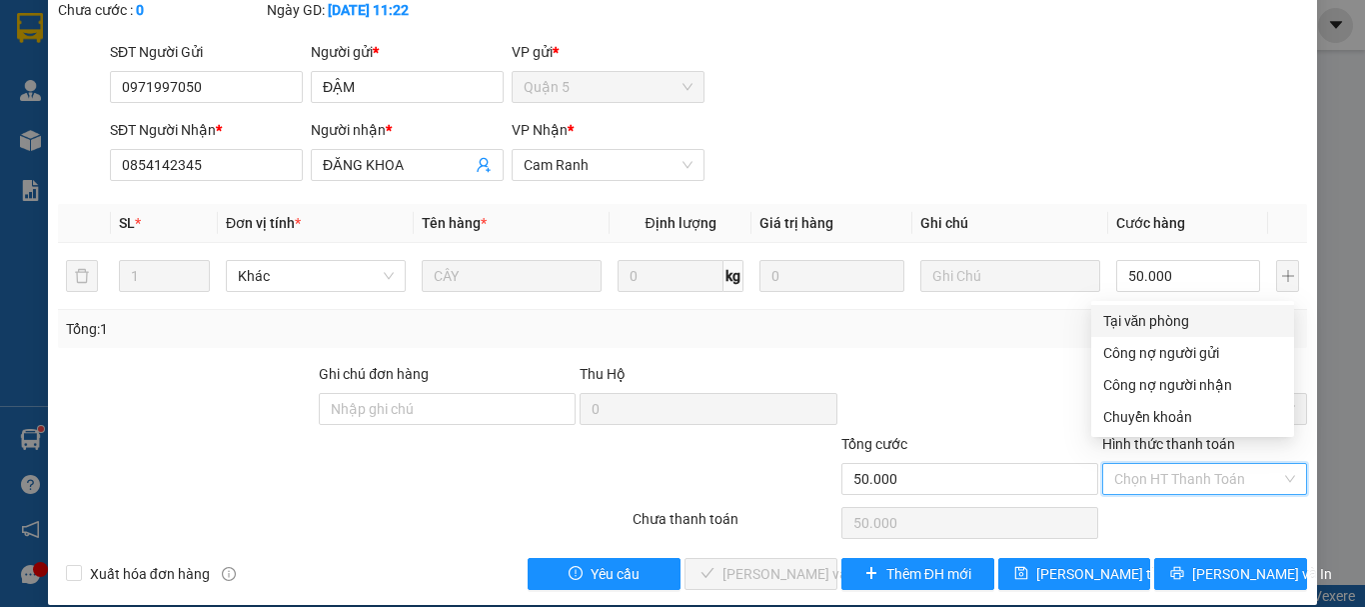
click at [1108, 321] on div "Tại văn phòng" at bounding box center [1192, 321] width 179 height 22
type input "0"
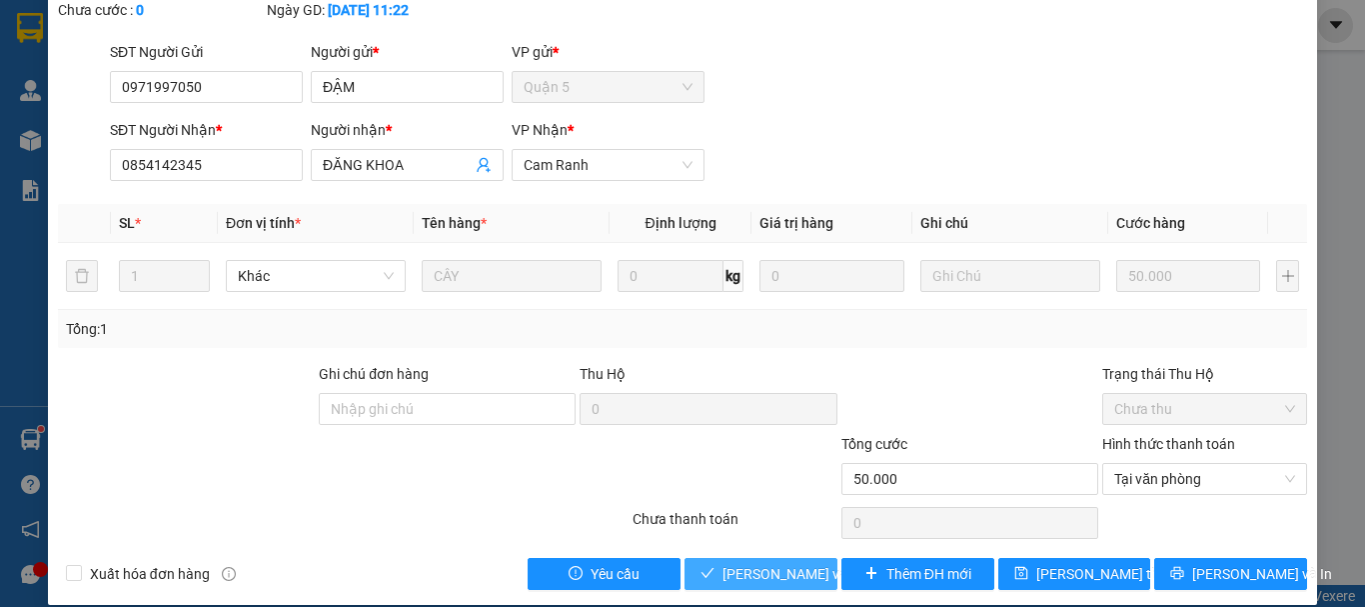
click at [790, 563] on span "[PERSON_NAME] và Giao hàng" at bounding box center [818, 574] width 192 height 22
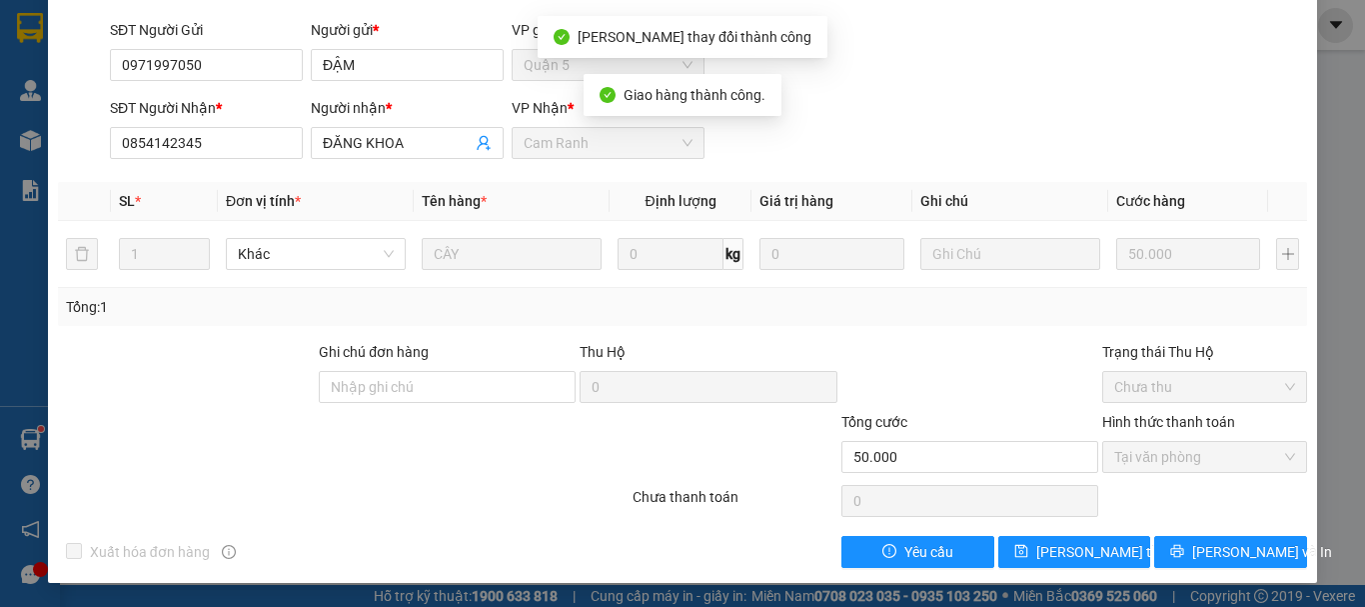
scroll to position [0, 0]
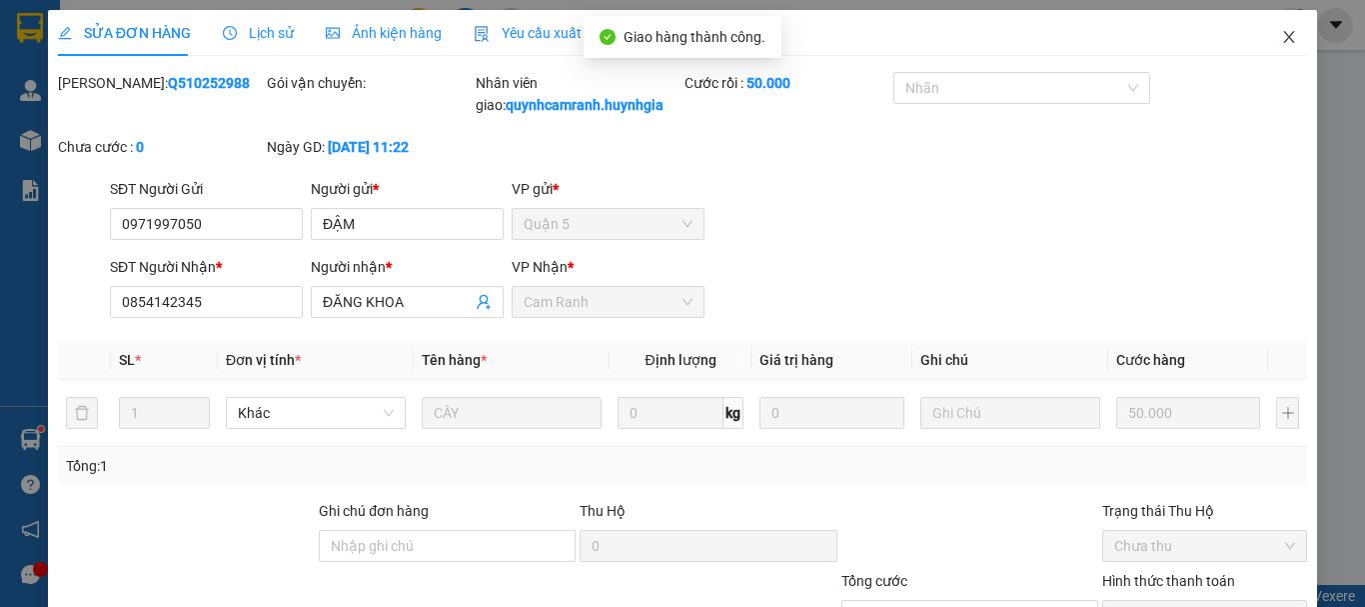
click at [1284, 36] on icon "close" at bounding box center [1289, 37] width 11 height 12
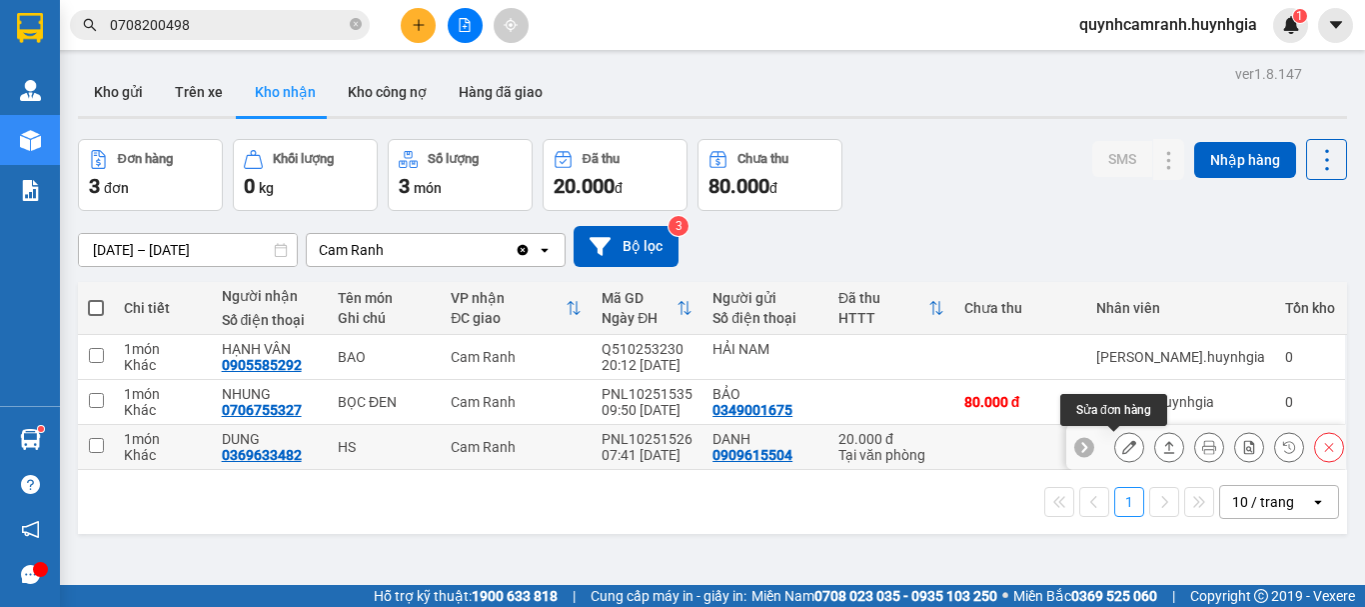
click at [1115, 449] on button at bounding box center [1129, 447] width 28 height 35
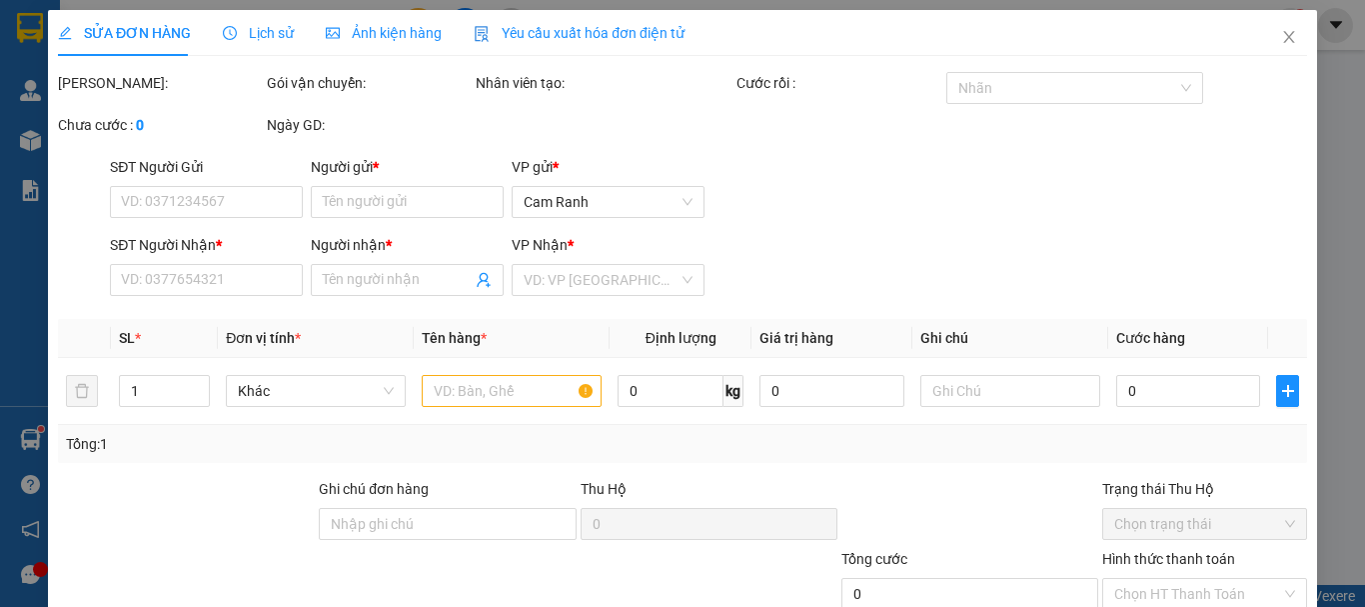
type input "0909615504"
type input "DANH"
type input "0369633482"
type input "DUNG"
type input "20.000"
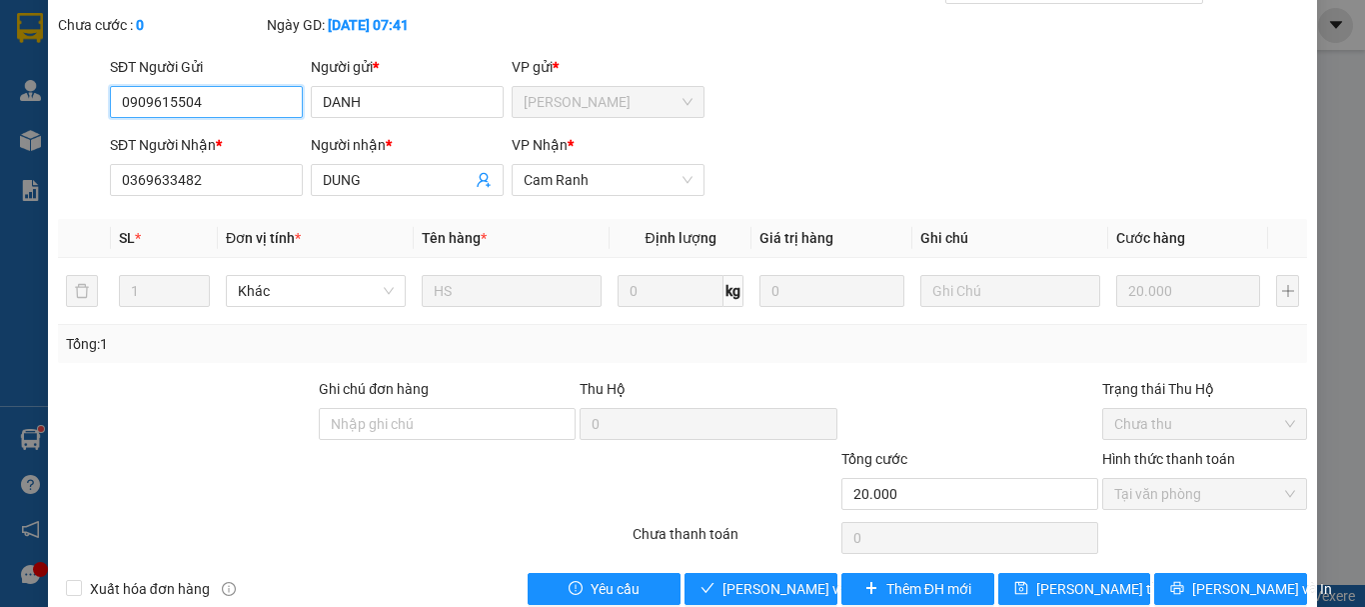
scroll to position [137, 0]
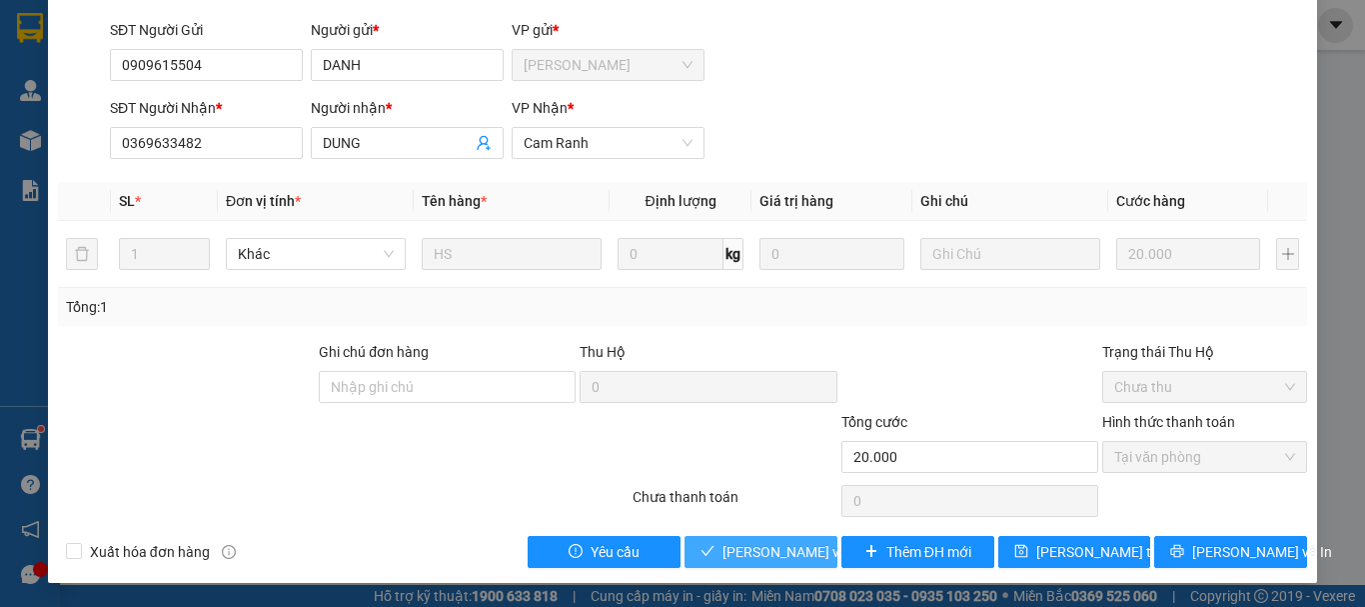
click at [773, 546] on span "[PERSON_NAME] và Giao hàng" at bounding box center [818, 552] width 192 height 22
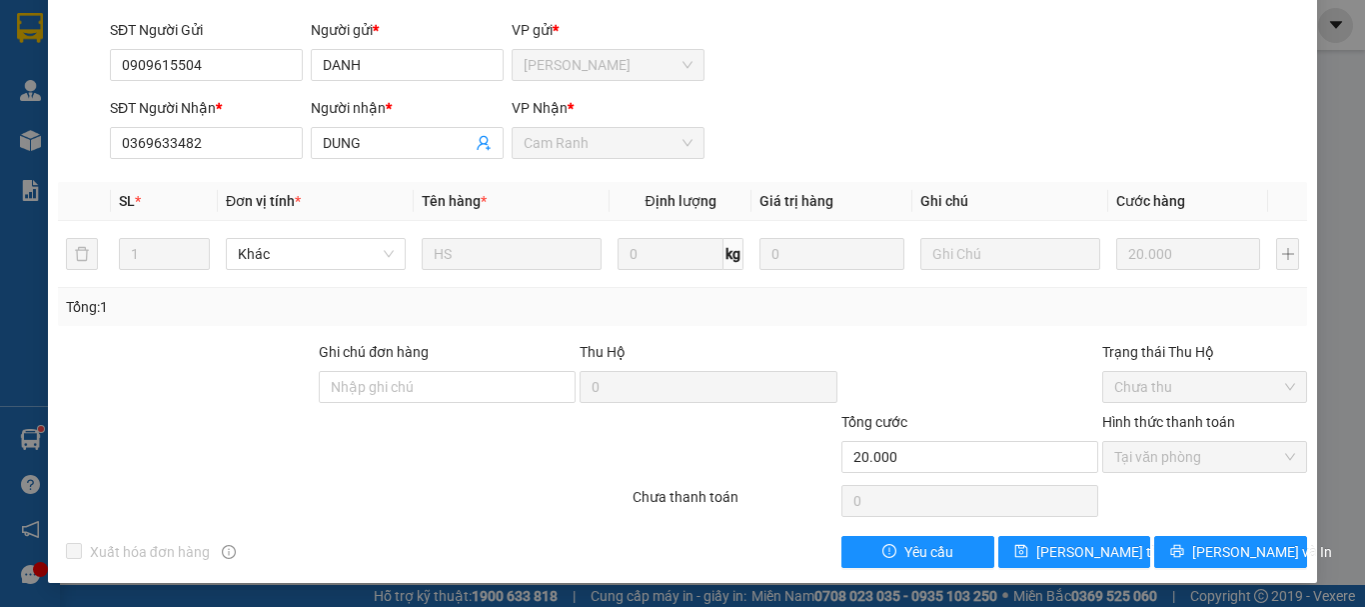
scroll to position [0, 0]
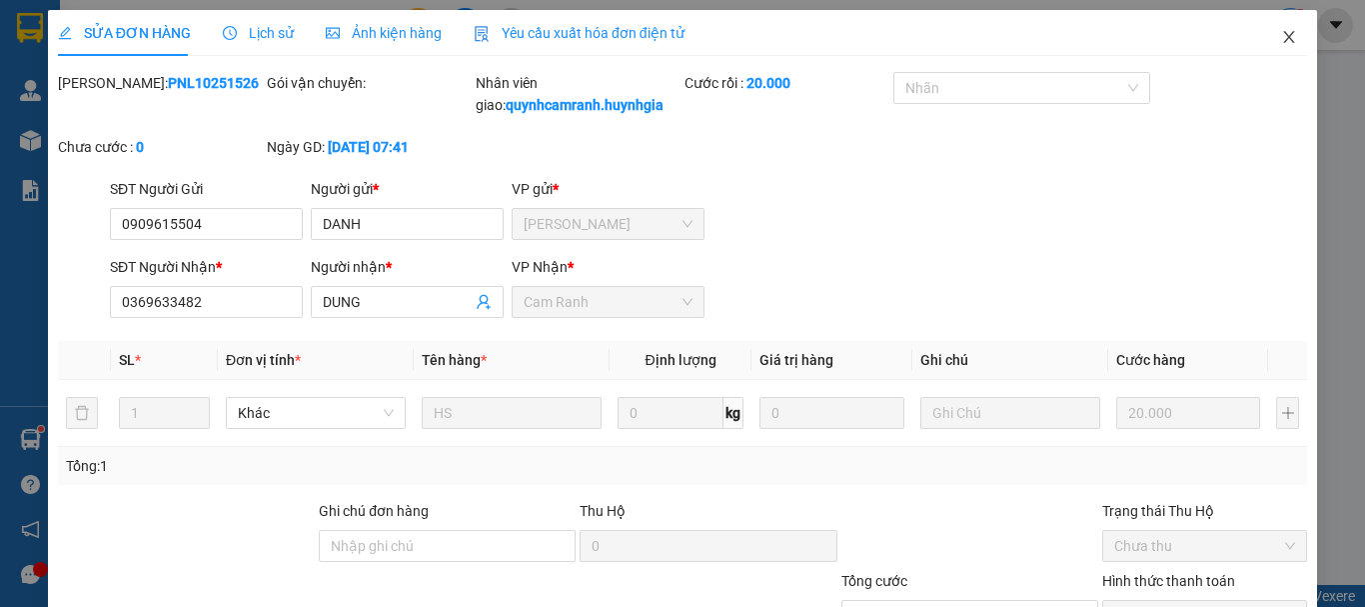
click at [1283, 41] on span "Close" at bounding box center [1289, 38] width 56 height 56
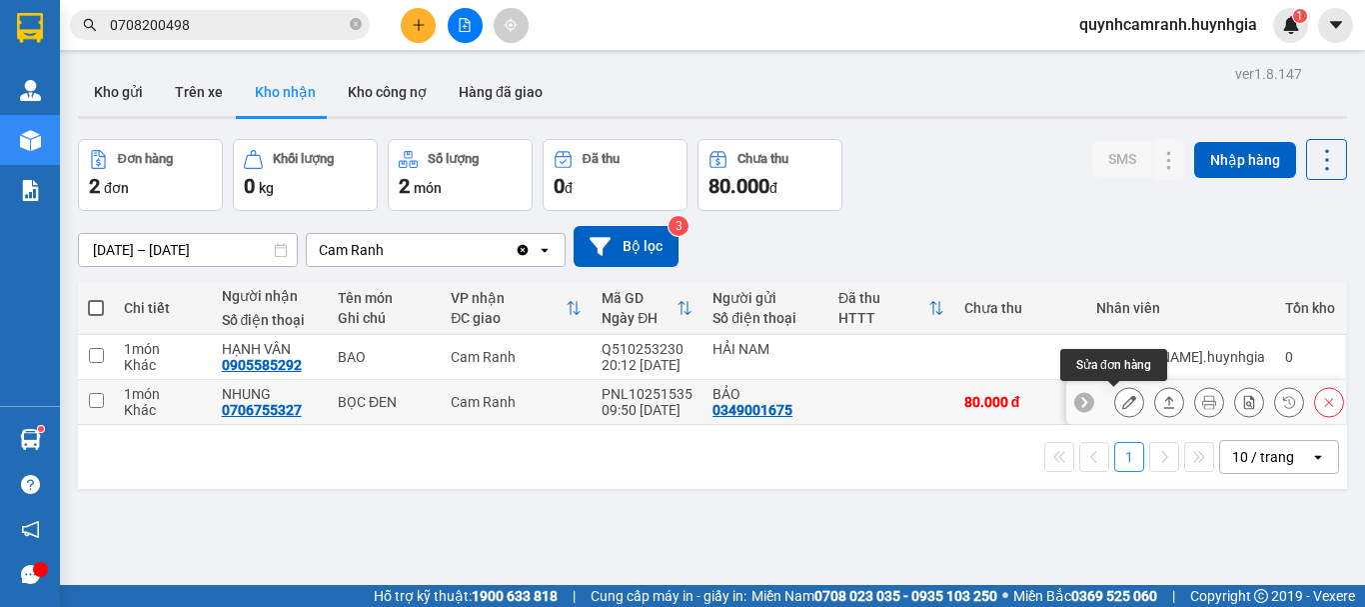
click at [1122, 407] on icon at bounding box center [1129, 402] width 14 height 14
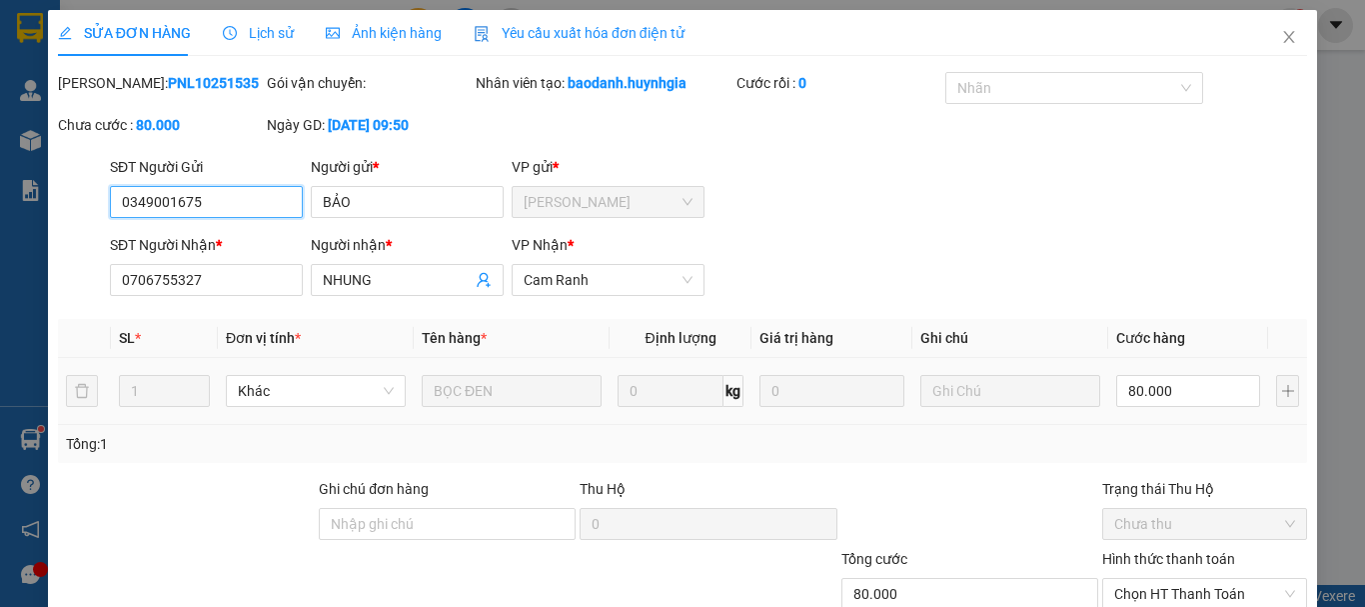
scroll to position [137, 0]
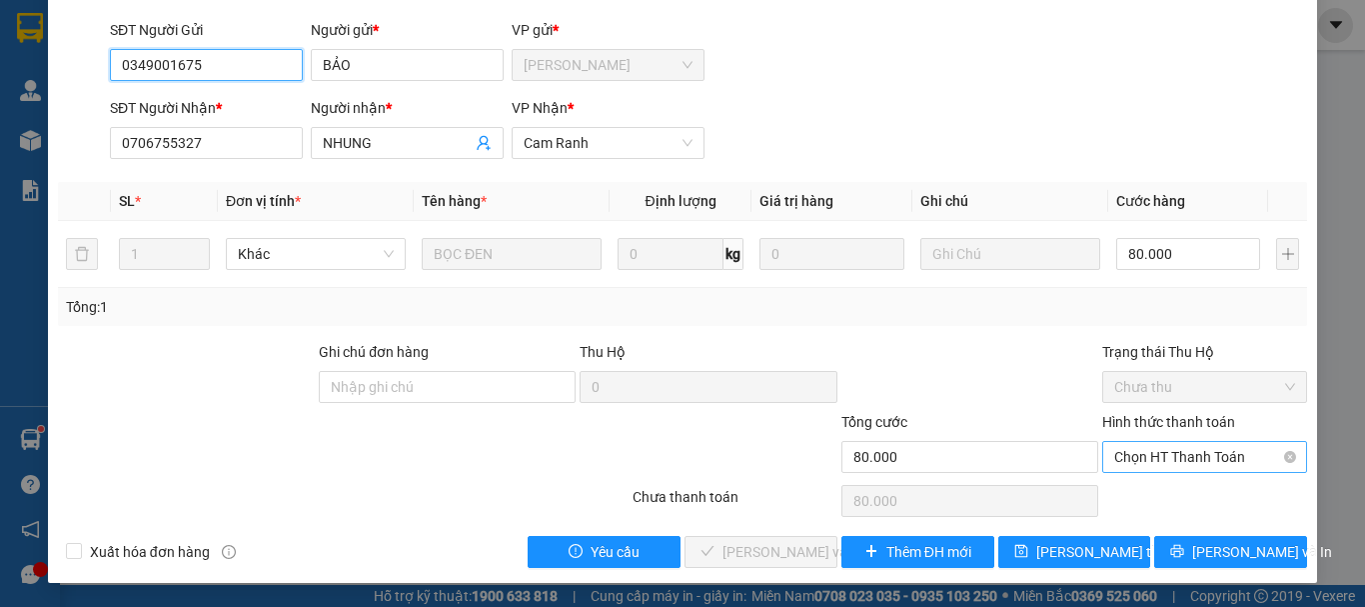
click at [1141, 453] on span "Chọn HT Thanh Toán" at bounding box center [1204, 457] width 181 height 30
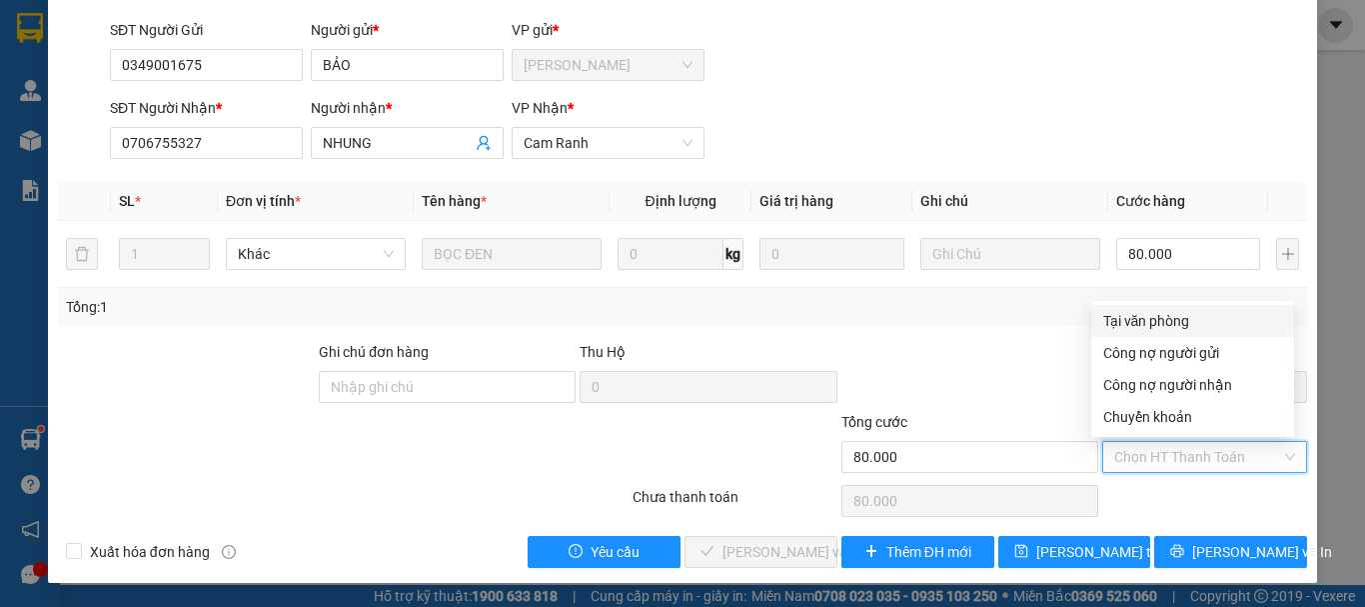
click at [1129, 316] on div "Tại văn phòng" at bounding box center [1192, 321] width 179 height 22
type input "0"
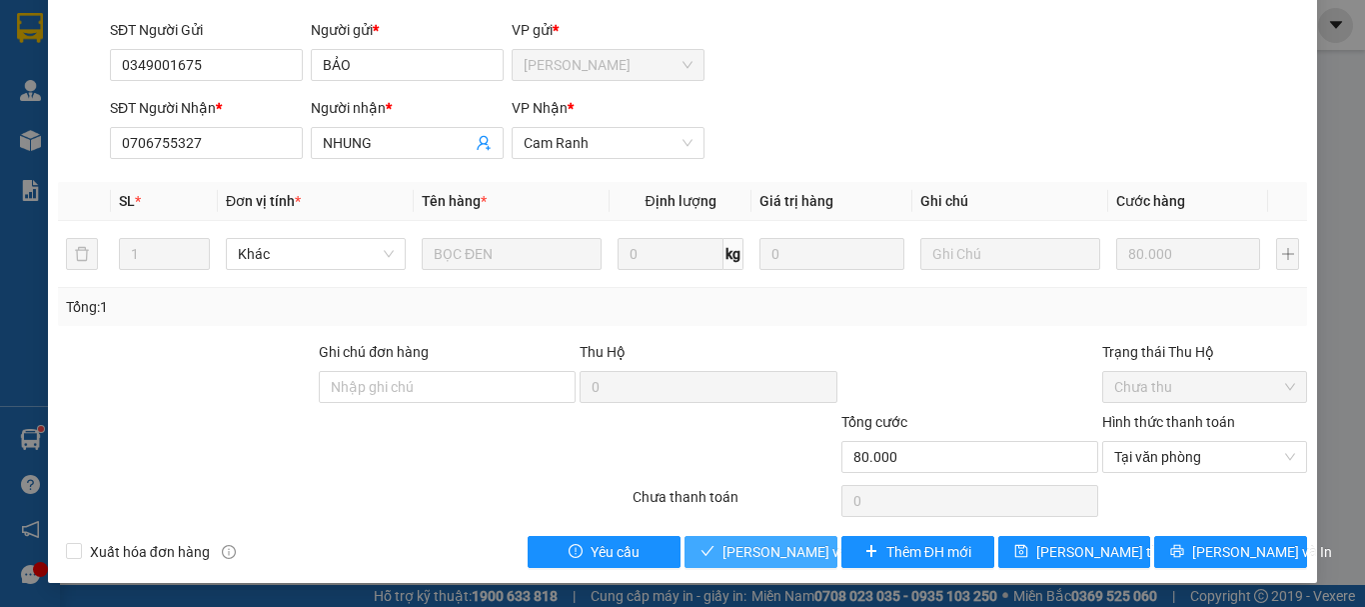
click at [807, 555] on span "[PERSON_NAME] và Giao hàng" at bounding box center [818, 552] width 192 height 22
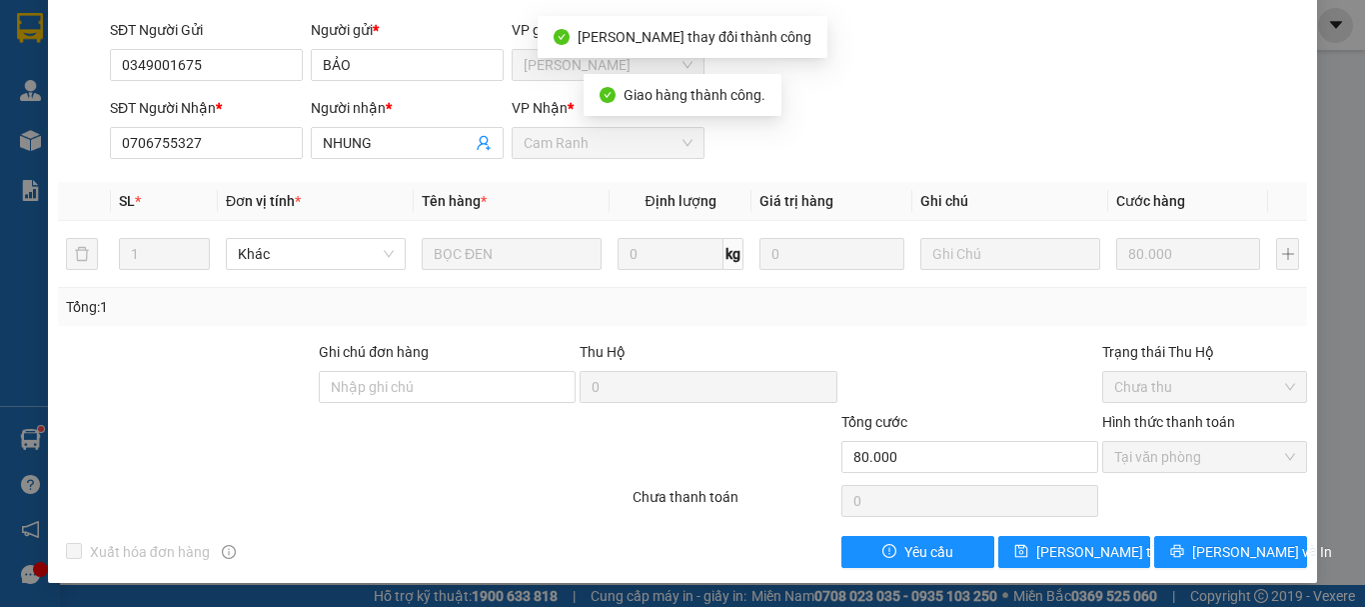
scroll to position [0, 0]
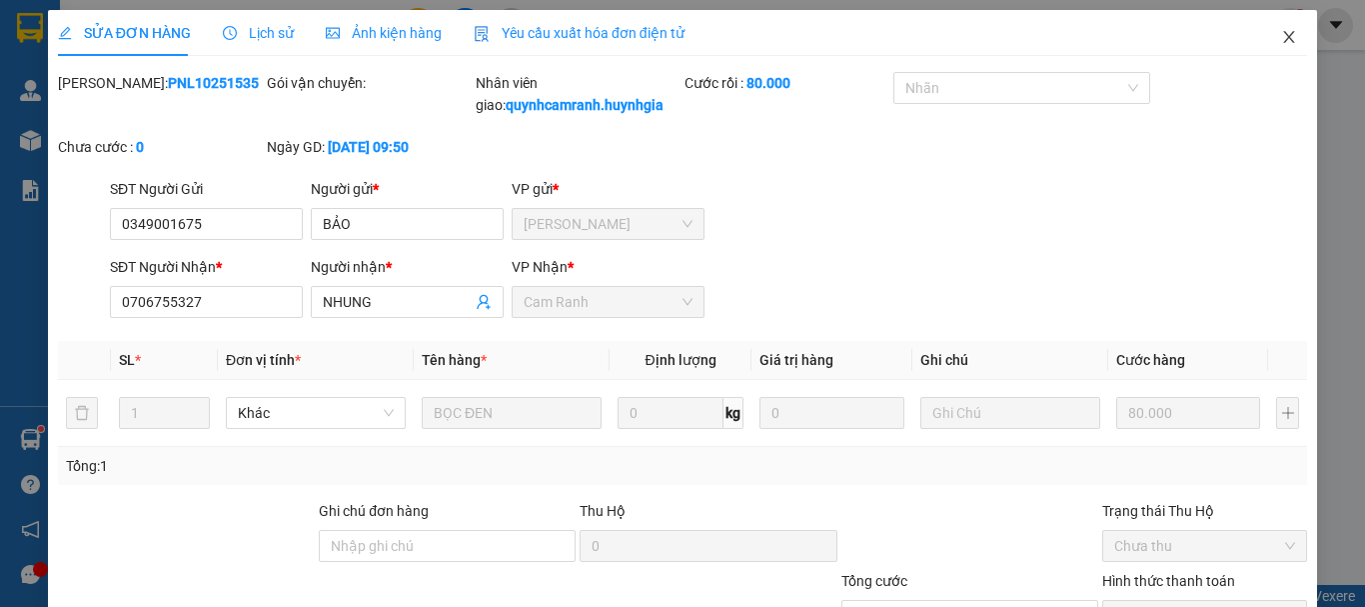
click at [1285, 46] on span "Close" at bounding box center [1289, 38] width 56 height 56
